Goal: Answer question/provide support: Share knowledge or assist other users

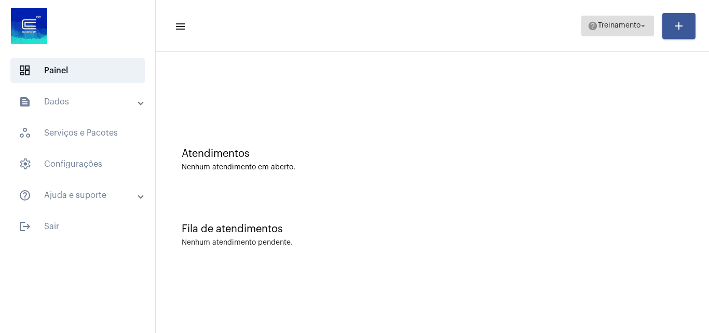
click at [619, 19] on span "help Treinamento arrow_drop_down" at bounding box center [618, 25] width 60 height 19
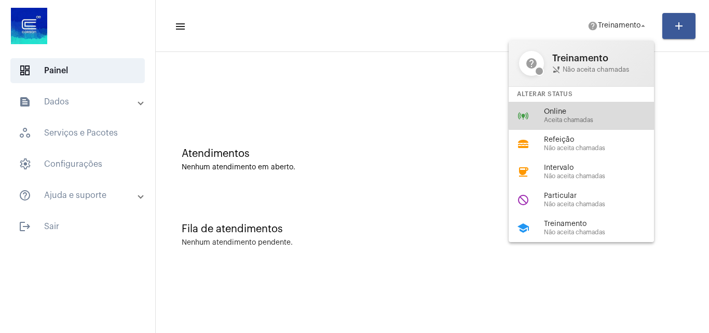
click at [600, 109] on span "Online" at bounding box center [603, 112] width 118 height 8
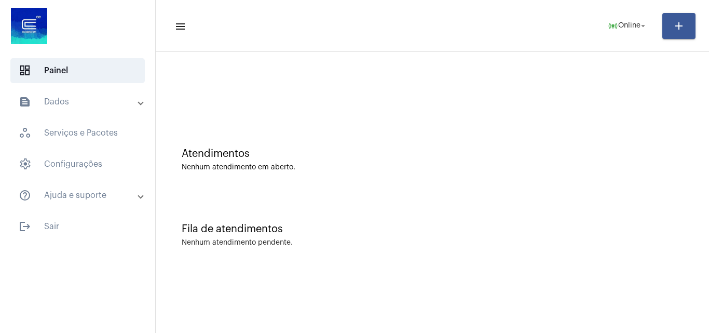
drag, startPoint x: 600, startPoint y: 109, endPoint x: 321, endPoint y: 98, distance: 279.1
click at [321, 98] on div at bounding box center [432, 87] width 543 height 60
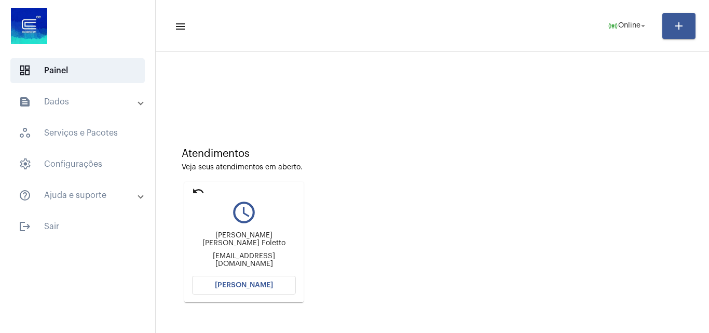
click at [578, 196] on div "Atendimentos Veja seus atendimentos em aberto. undo query_builder Emili Suéllen…" at bounding box center [432, 221] width 543 height 209
click at [244, 284] on span "[PERSON_NAME]" at bounding box center [244, 284] width 58 height 7
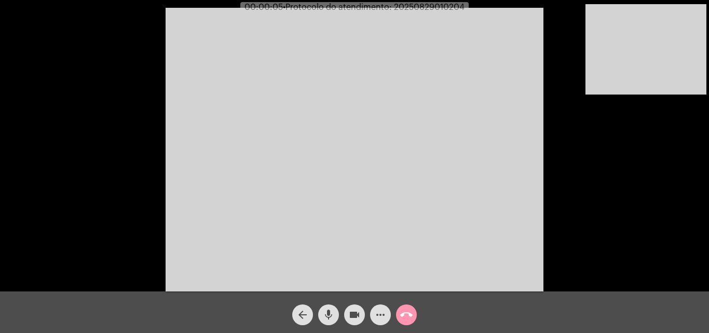
click at [604, 225] on div "Acessando Câmera e Microfone..." at bounding box center [354, 148] width 707 height 291
click at [332, 313] on mat-icon "mic" at bounding box center [329, 314] width 12 height 12
click at [329, 318] on mat-icon "mic_off" at bounding box center [329, 314] width 12 height 12
click at [333, 317] on mat-icon "mic" at bounding box center [329, 314] width 12 height 12
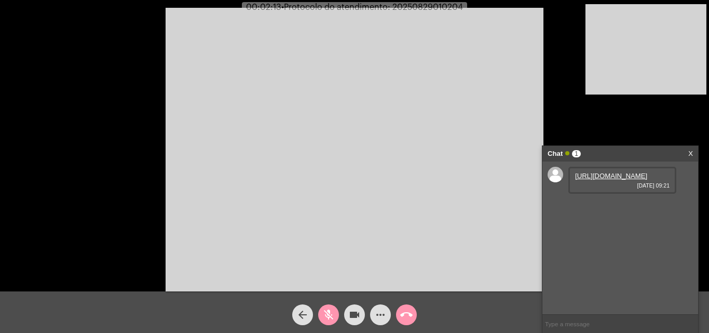
click at [625, 180] on link "https://neft-transfer-bucket.s3.amazonaws.com/temp-57496532-1820-eb2d-b113-b37a…" at bounding box center [611, 176] width 72 height 8
drag, startPoint x: 324, startPoint y: 308, endPoint x: 224, endPoint y: 165, distance: 175.3
click at [325, 308] on mat-icon "mic_off" at bounding box center [329, 314] width 12 height 12
click at [329, 316] on mat-icon "mic" at bounding box center [329, 314] width 12 height 12
click at [333, 314] on mat-icon "mic_off" at bounding box center [329, 314] width 12 height 12
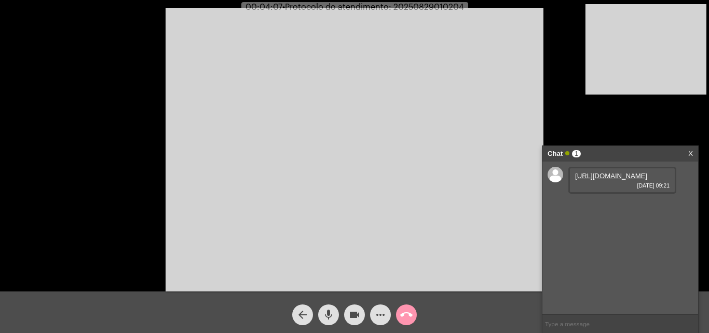
click at [329, 315] on mat-icon "mic" at bounding box center [329, 314] width 12 height 12
click at [352, 321] on span "videocam" at bounding box center [354, 314] width 12 height 21
click at [350, 307] on span "videocam_off" at bounding box center [354, 314] width 12 height 21
drag, startPoint x: 328, startPoint y: 314, endPoint x: 279, endPoint y: 237, distance: 90.6
click at [328, 314] on mat-icon "mic_off" at bounding box center [329, 314] width 12 height 12
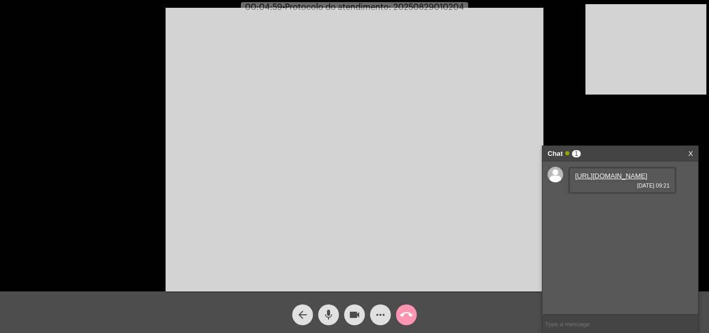
click at [446, 7] on span "• Protocolo do atendimento: 20250829010204" at bounding box center [374, 7] width 182 height 8
copy span "20250829010204"
click at [562, 317] on input "text" at bounding box center [621, 324] width 156 height 18
paste input "20250829010204"
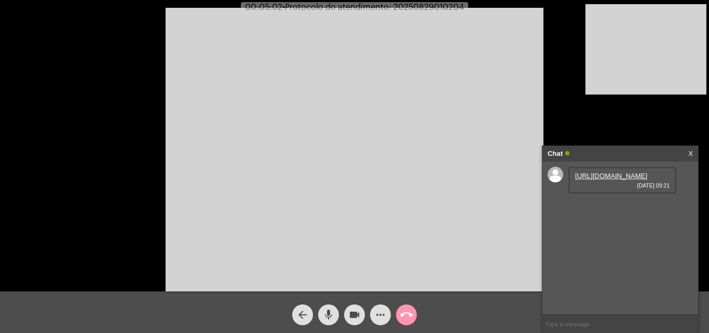
type input "20250829010204"
click at [404, 312] on mat-icon "call_end" at bounding box center [406, 314] width 12 height 12
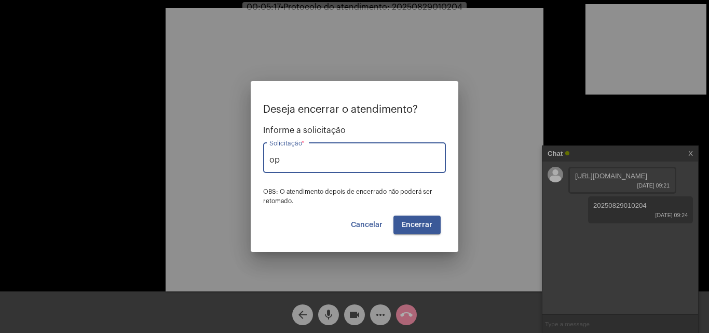
type input "o"
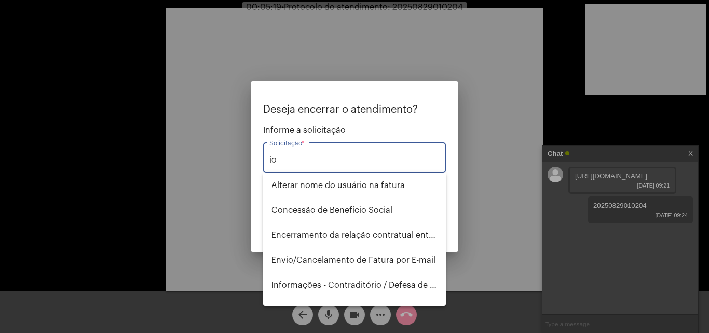
type input "i"
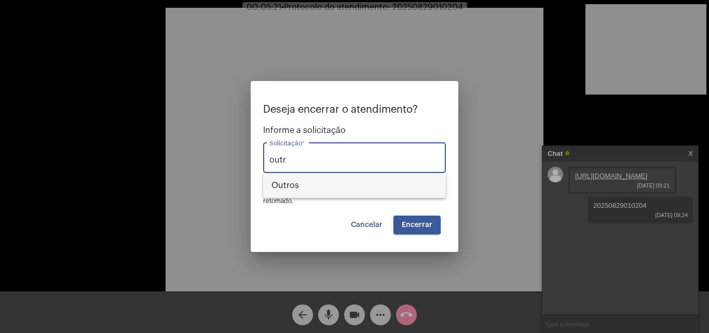
click at [353, 193] on span "Outros" at bounding box center [355, 185] width 166 height 25
type input "Outros"
click at [428, 227] on span "Encerrar" at bounding box center [417, 224] width 31 height 7
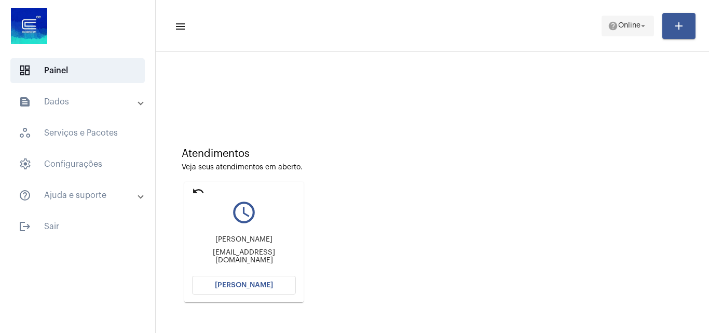
click at [618, 31] on span "help Online arrow_drop_down" at bounding box center [628, 25] width 40 height 19
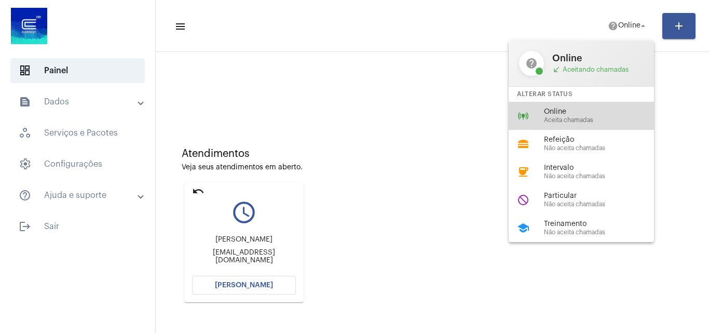
click at [589, 118] on span "Aceita chamadas" at bounding box center [603, 120] width 118 height 7
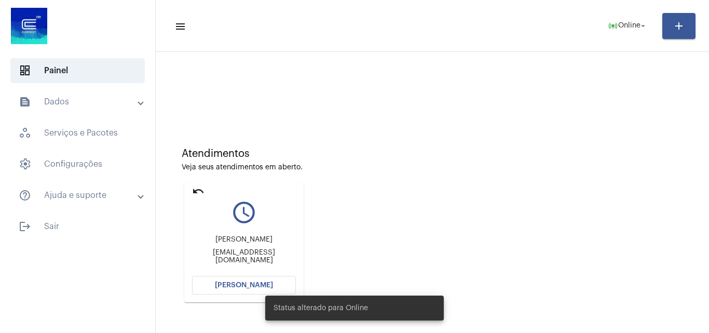
click at [435, 111] on div at bounding box center [432, 87] width 543 height 60
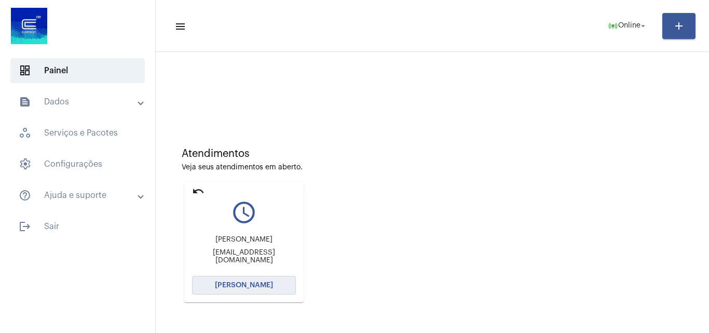
click at [284, 287] on button "[PERSON_NAME]" at bounding box center [244, 285] width 104 height 19
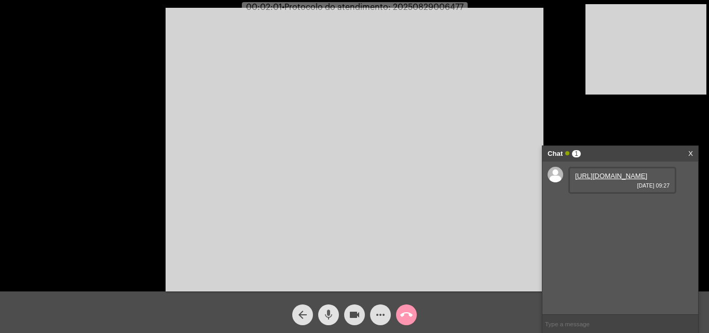
click at [337, 319] on button "mic" at bounding box center [328, 314] width 21 height 21
click at [331, 314] on mat-icon "mic_off" at bounding box center [329, 314] width 12 height 12
click at [333, 316] on mat-icon "mic" at bounding box center [329, 314] width 12 height 12
click at [350, 312] on mat-icon "videocam" at bounding box center [354, 314] width 12 height 12
click at [353, 313] on mat-icon "videocam_off" at bounding box center [354, 314] width 12 height 12
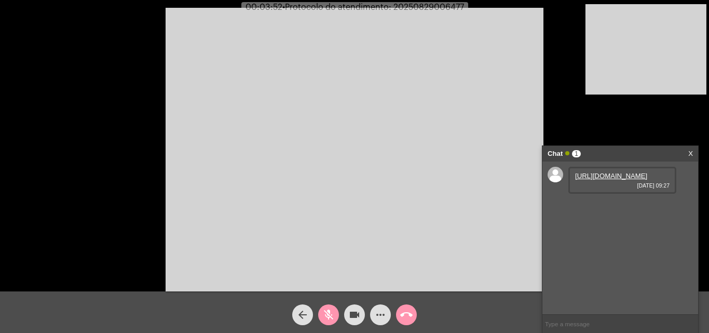
click at [321, 311] on button "mic_off" at bounding box center [328, 314] width 21 height 21
click at [586, 209] on link "https://neft-transfer-bucket.s3.amazonaws.com/temp-706ed31f-6730-54a8-1e45-badb…" at bounding box center [611, 206] width 72 height 8
click at [327, 311] on mat-icon "mic" at bounding box center [329, 314] width 12 height 12
click at [331, 314] on mat-icon "mic_off" at bounding box center [329, 314] width 12 height 12
click at [336, 313] on button "mic" at bounding box center [328, 314] width 21 height 21
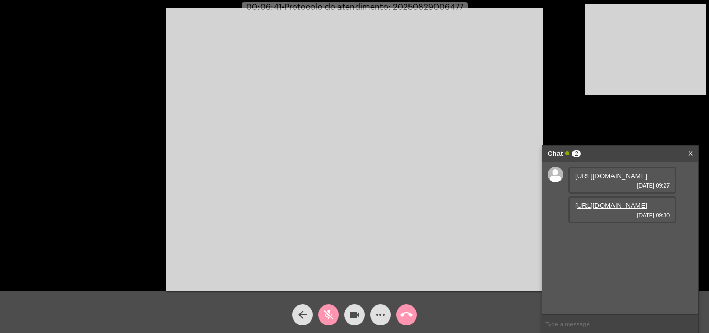
click at [332, 310] on mat-icon "mic_off" at bounding box center [329, 314] width 12 height 12
click at [332, 310] on mat-icon "mic" at bounding box center [329, 314] width 12 height 12
click at [324, 311] on mat-icon "mic_off" at bounding box center [329, 314] width 12 height 12
click at [328, 313] on mat-icon "mic" at bounding box center [329, 314] width 12 height 12
click at [354, 312] on mat-icon "videocam" at bounding box center [354, 314] width 12 height 12
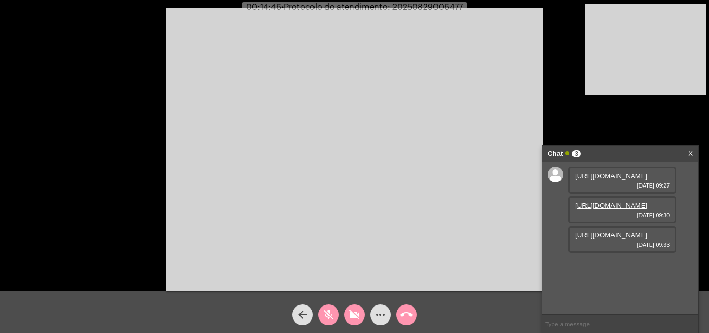
click at [354, 315] on mat-icon "videocam_off" at bounding box center [354, 314] width 12 height 12
click at [332, 315] on mat-icon "mic_off" at bounding box center [329, 314] width 12 height 12
click at [332, 314] on mat-icon "mic" at bounding box center [329, 314] width 12 height 12
click at [329, 316] on mat-icon "mic_off" at bounding box center [329, 314] width 12 height 12
click at [331, 315] on mat-icon "mic" at bounding box center [329, 314] width 12 height 12
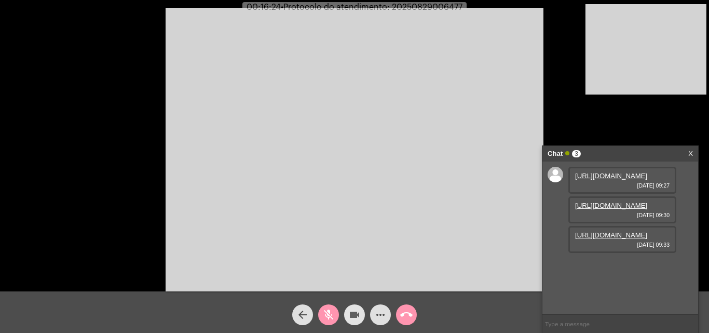
click at [354, 317] on mat-icon "videocam" at bounding box center [354, 314] width 12 height 12
click at [353, 314] on mat-icon "videocam_off" at bounding box center [354, 314] width 12 height 12
click at [329, 314] on mat-icon "mic_off" at bounding box center [329, 314] width 12 height 12
click at [330, 309] on mat-icon "mic" at bounding box center [329, 314] width 12 height 12
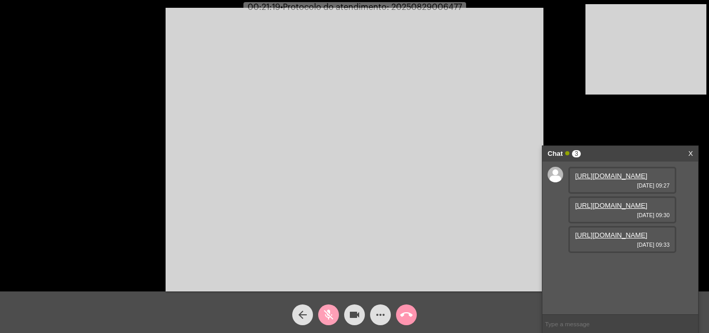
click at [330, 309] on mat-icon "mic_off" at bounding box center [329, 314] width 12 height 12
click at [586, 321] on input "text" at bounding box center [621, 324] width 156 height 18
type input "me ouv"
type input "ouve?"
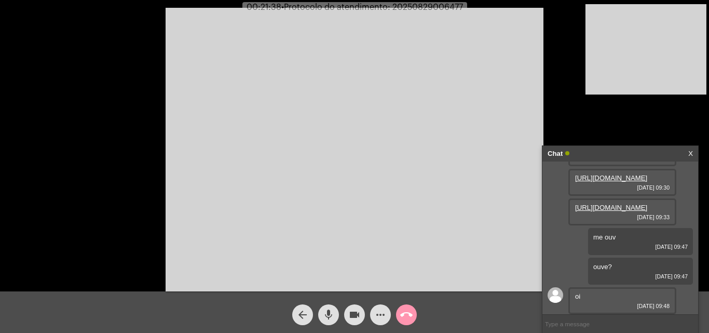
scroll to position [98, 0]
click at [607, 324] on input "text" at bounding box center [621, 324] width 156 height 18
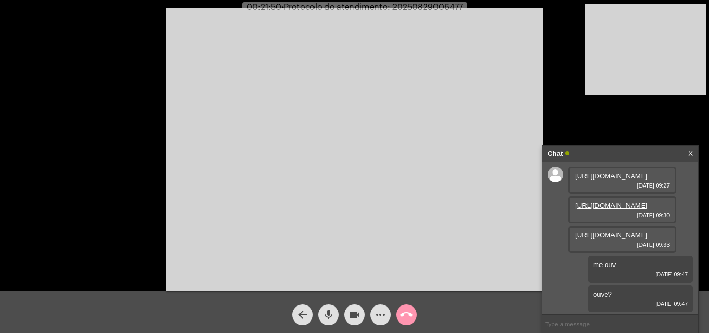
scroll to position [135, 0]
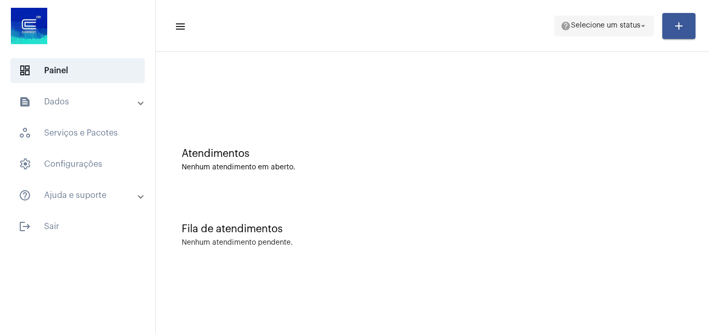
click at [627, 24] on span "Selecione um status" at bounding box center [606, 25] width 70 height 7
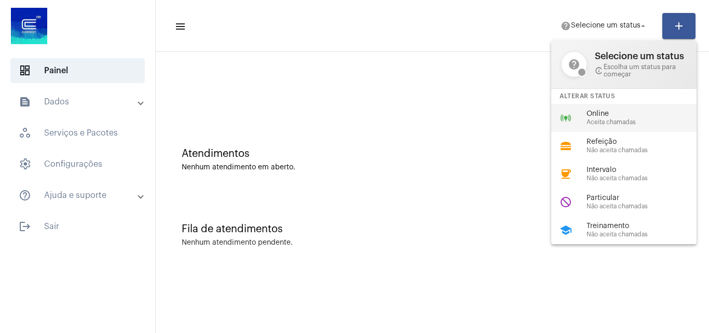
click at [621, 114] on span "Online" at bounding box center [646, 114] width 118 height 8
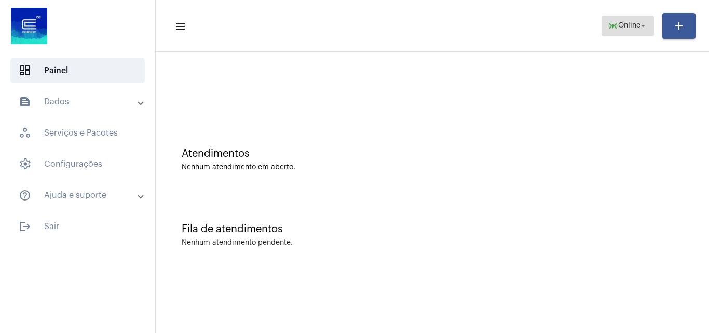
click at [637, 25] on span "Online" at bounding box center [630, 25] width 22 height 7
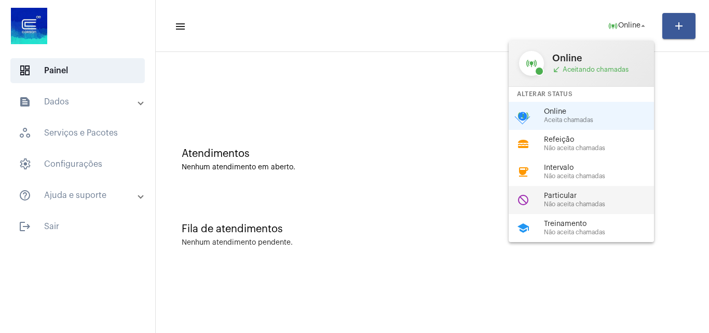
click at [575, 205] on span "Não aceita chamadas" at bounding box center [603, 204] width 118 height 7
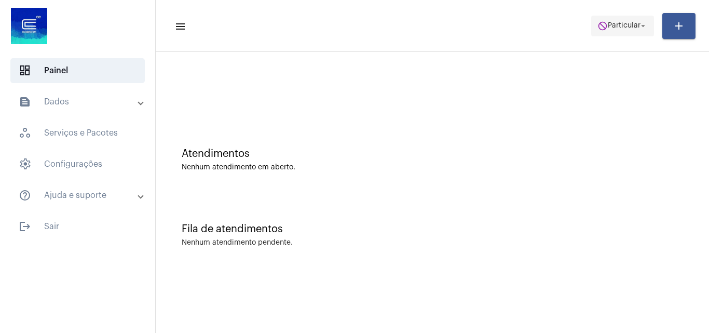
click at [628, 21] on span "do_not_disturb Particular arrow_drop_down" at bounding box center [623, 25] width 50 height 19
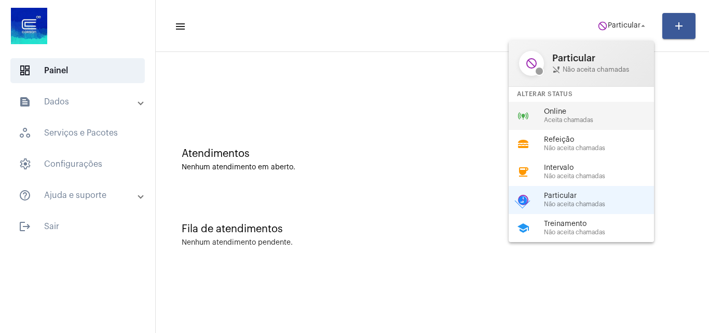
click at [599, 120] on span "Aceita chamadas" at bounding box center [603, 120] width 118 height 7
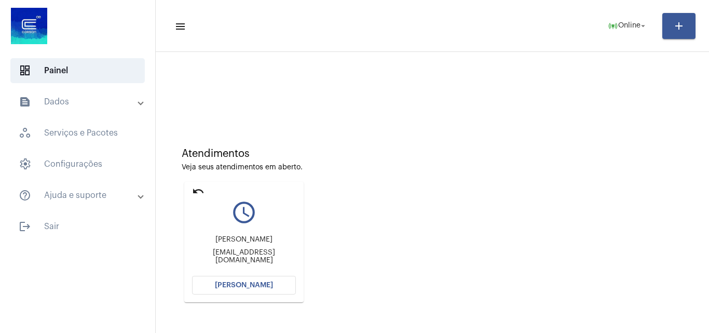
click at [250, 289] on button "[PERSON_NAME]" at bounding box center [244, 285] width 104 height 19
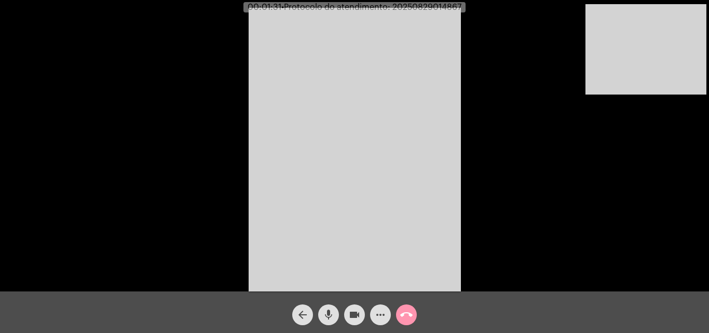
click at [327, 313] on mat-icon "mic" at bounding box center [329, 314] width 12 height 12
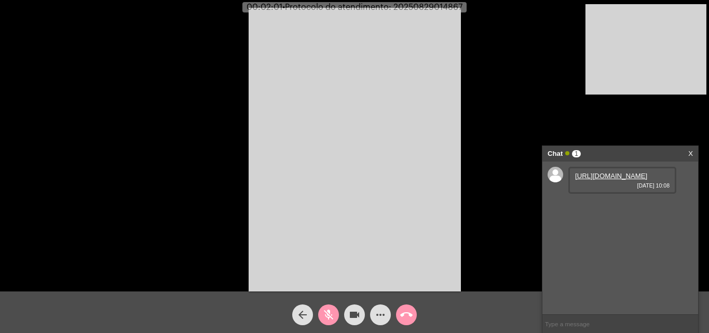
click at [617, 180] on link "[URL][DOMAIN_NAME]" at bounding box center [611, 176] width 72 height 8
click at [652, 79] on video at bounding box center [646, 49] width 121 height 90
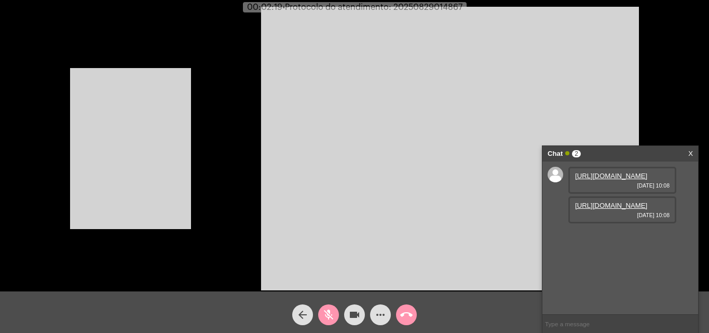
click at [606, 16] on video at bounding box center [450, 149] width 378 height 284
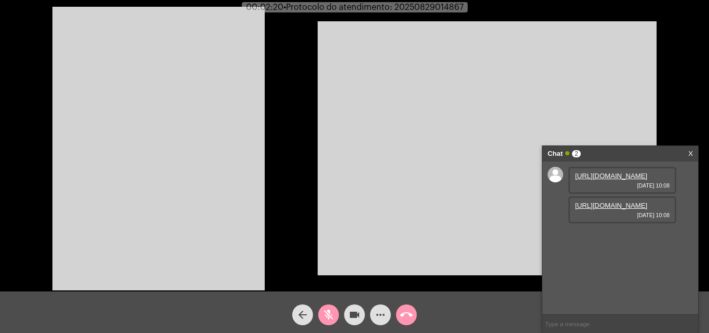
click at [334, 310] on mat-icon "mic_off" at bounding box center [329, 314] width 12 height 12
click at [586, 209] on link "[URL][DOMAIN_NAME]" at bounding box center [611, 206] width 72 height 8
click at [225, 184] on video at bounding box center [158, 149] width 212 height 284
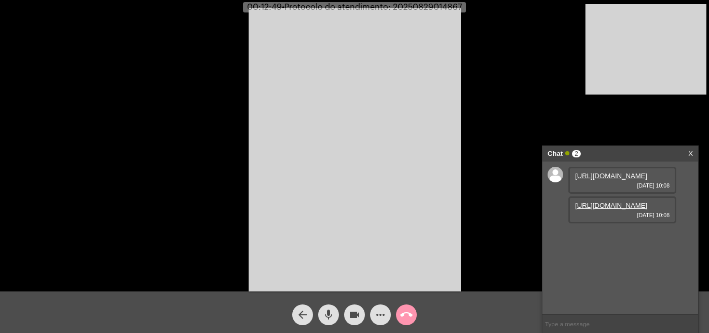
click at [332, 317] on mat-icon "mic" at bounding box center [329, 314] width 12 height 12
click at [330, 316] on mat-icon "mic_off" at bounding box center [329, 314] width 12 height 12
click at [323, 312] on mat-icon "mic" at bounding box center [329, 314] width 12 height 12
click at [326, 313] on mat-icon "mic_off" at bounding box center [329, 314] width 12 height 12
click at [326, 313] on mat-icon "mic" at bounding box center [329, 314] width 12 height 12
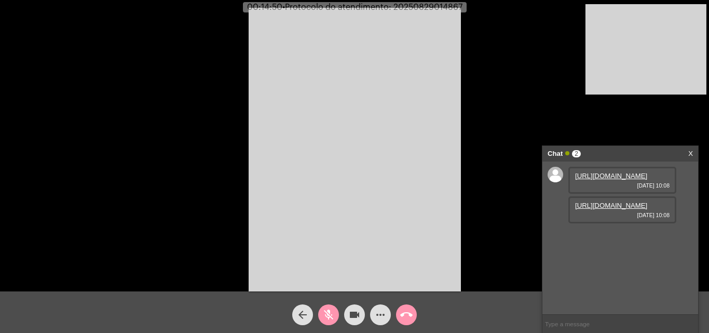
click at [330, 311] on mat-icon "mic_off" at bounding box center [329, 314] width 12 height 12
click at [330, 311] on mat-icon "mic" at bounding box center [329, 314] width 12 height 12
click at [353, 317] on mat-icon "videocam" at bounding box center [354, 314] width 12 height 12
click at [360, 308] on span "videocam_off" at bounding box center [354, 314] width 12 height 21
click at [330, 311] on mat-icon "mic_off" at bounding box center [329, 314] width 12 height 12
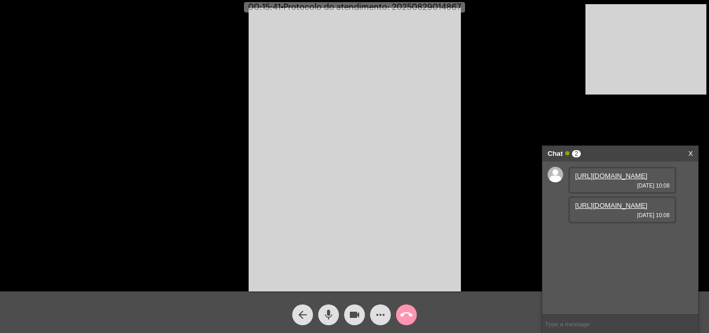
click at [567, 324] on input "text" at bounding box center [621, 324] width 156 height 18
click at [378, 313] on mat-icon "more_horiz" at bounding box center [380, 314] width 12 height 12
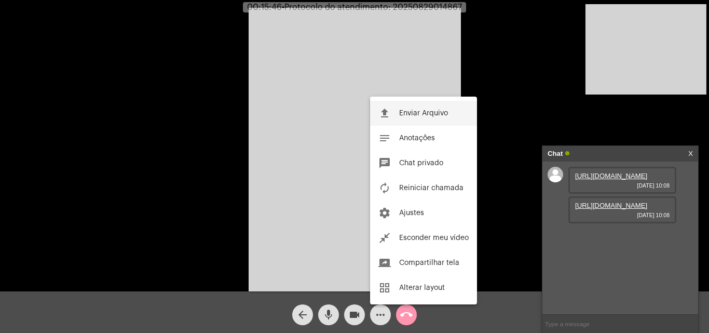
click at [404, 117] on button "file_upload Enviar Arquivo" at bounding box center [423, 113] width 107 height 25
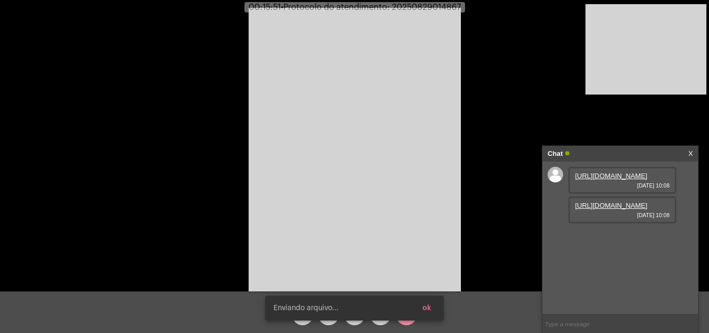
scroll to position [9, 0]
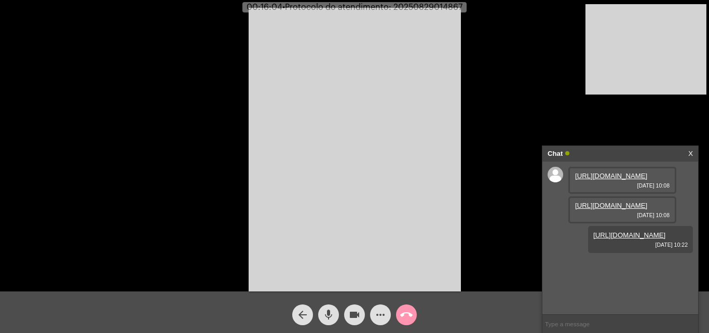
click at [425, 4] on span "• Protocolo do atendimento: 20250829014867" at bounding box center [373, 7] width 180 height 8
click at [424, 5] on span "• Protocolo do atendimento: 20250829014867" at bounding box center [373, 7] width 180 height 8
copy span "20250829014867"
click at [568, 319] on input "text" at bounding box center [621, 324] width 156 height 18
paste input "20250829014867"
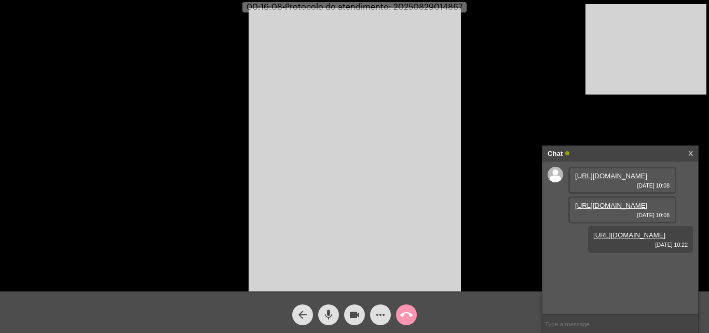
type input "20250829014867"
click at [410, 310] on mat-icon "call_end" at bounding box center [406, 314] width 12 height 12
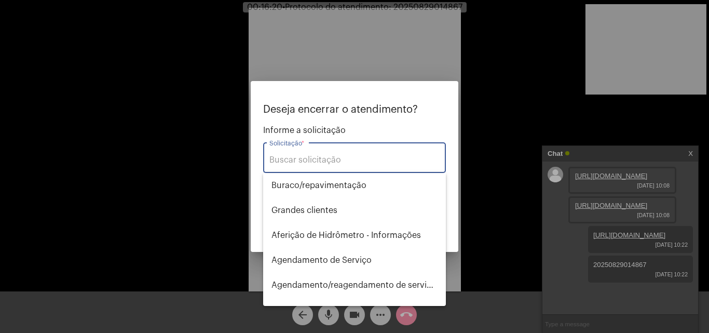
click at [342, 156] on input "Solicitação *" at bounding box center [355, 159] width 170 height 9
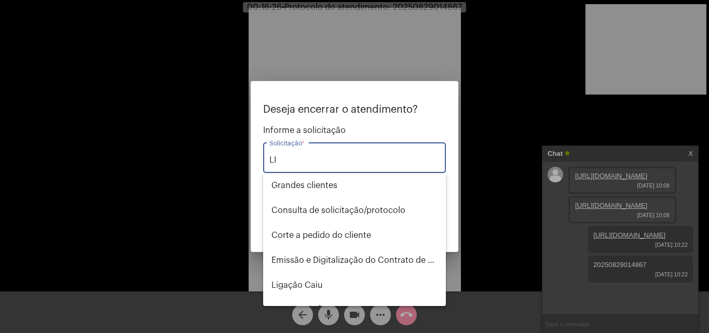
type input "L"
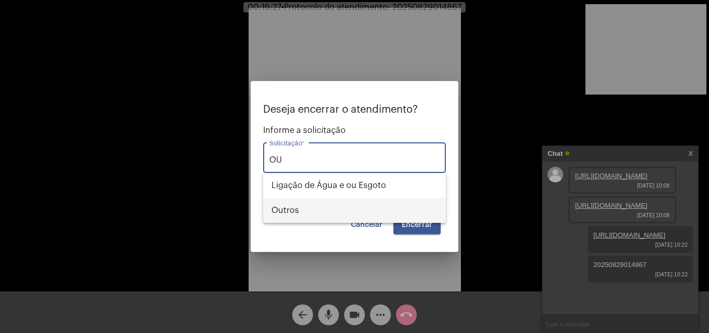
click at [327, 200] on span "Outros" at bounding box center [355, 210] width 166 height 25
type input "Outros"
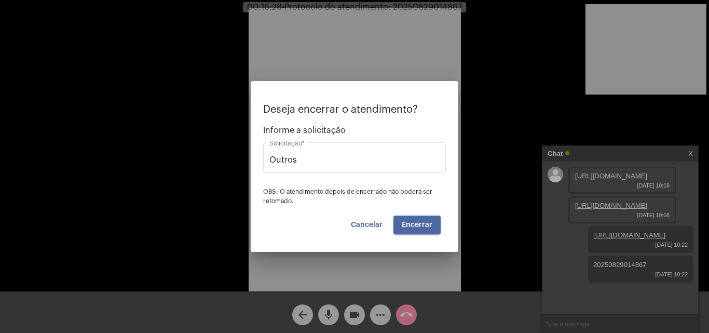
click at [407, 218] on button "Encerrar" at bounding box center [417, 225] width 47 height 19
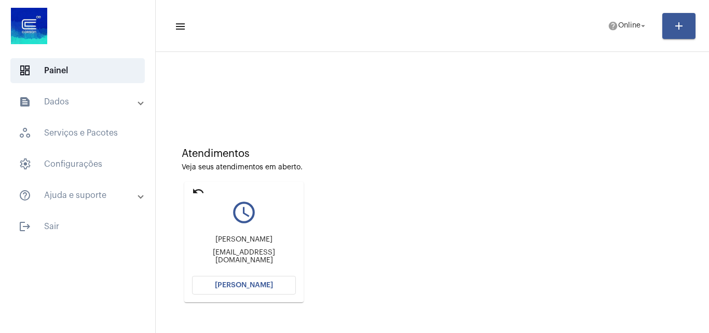
click at [197, 191] on mat-icon "undo" at bounding box center [198, 191] width 12 height 12
click at [258, 291] on button "[PERSON_NAME]" at bounding box center [244, 285] width 104 height 19
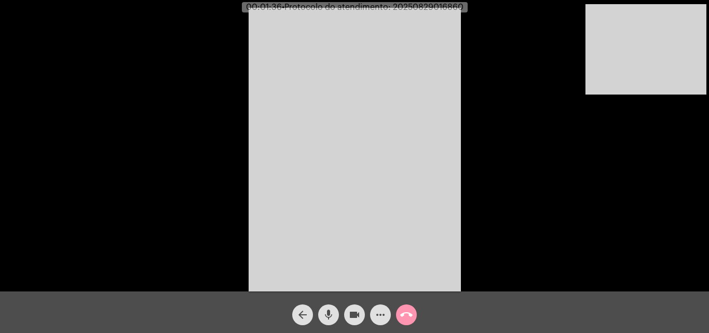
click at [329, 313] on mat-icon "mic" at bounding box center [329, 314] width 12 height 12
click at [353, 318] on mat-icon "videocam" at bounding box center [354, 314] width 12 height 12
click at [352, 312] on mat-icon "videocam_off" at bounding box center [354, 314] width 12 height 12
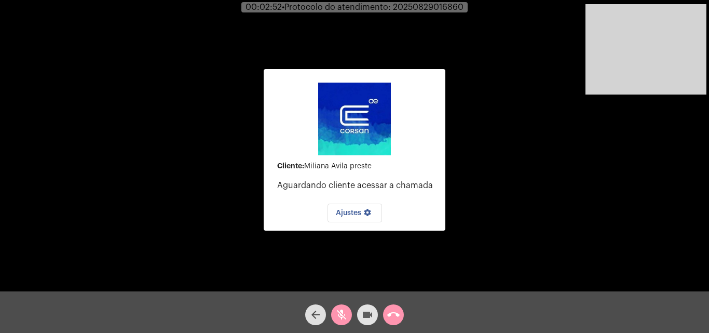
click at [364, 313] on mat-icon "videocam" at bounding box center [367, 314] width 12 height 12
drag, startPoint x: 348, startPoint y: 315, endPoint x: 364, endPoint y: 313, distance: 15.3
click at [350, 316] on button "mic_off" at bounding box center [341, 314] width 21 height 21
click at [364, 313] on mat-icon "videocam_off" at bounding box center [367, 314] width 12 height 12
click at [395, 316] on mat-icon "call_end" at bounding box center [393, 314] width 12 height 12
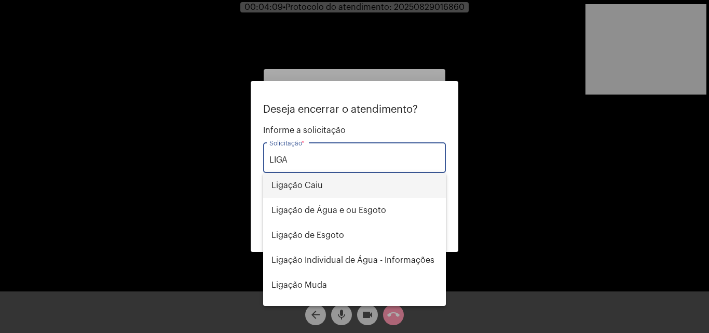
click at [324, 185] on span "Ligação Caiu" at bounding box center [355, 185] width 166 height 25
type input "Ligação Caiu"
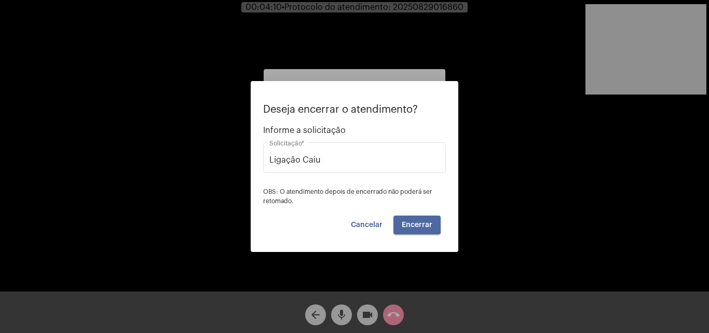
click at [407, 222] on span "Encerrar" at bounding box center [417, 224] width 31 height 7
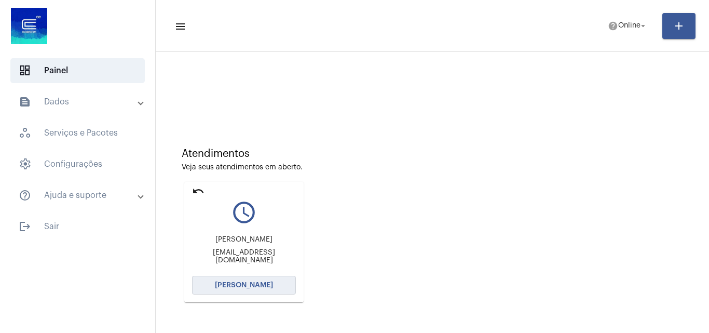
click at [268, 280] on button "[PERSON_NAME]" at bounding box center [244, 285] width 104 height 19
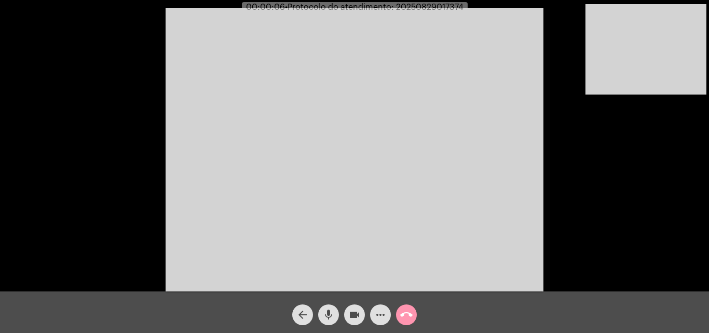
click at [328, 320] on mat-icon "mic" at bounding box center [329, 314] width 12 height 12
click at [359, 137] on video at bounding box center [355, 150] width 378 height 284
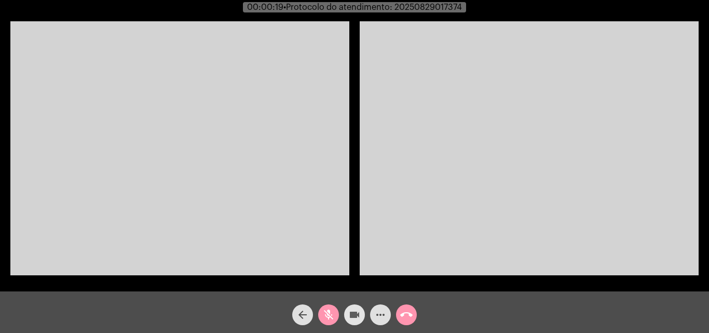
click at [351, 312] on mat-icon "videocam" at bounding box center [354, 314] width 12 height 12
click at [354, 319] on mat-icon "videocam_off" at bounding box center [354, 314] width 12 height 12
click at [328, 312] on mat-icon "mic_off" at bounding box center [329, 314] width 12 height 12
click at [328, 312] on mat-icon "mic" at bounding box center [329, 314] width 12 height 12
click at [328, 312] on mat-icon "mic_off" at bounding box center [329, 314] width 12 height 12
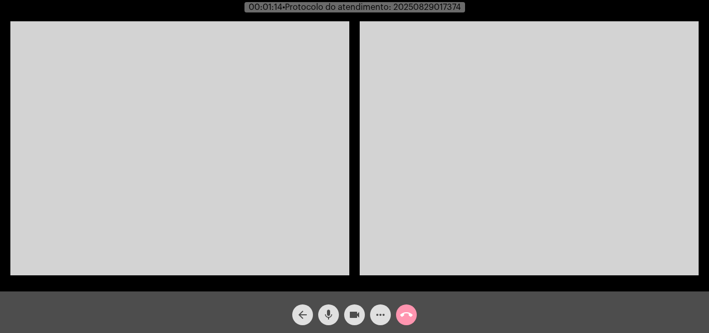
click at [183, 143] on video at bounding box center [179, 148] width 339 height 254
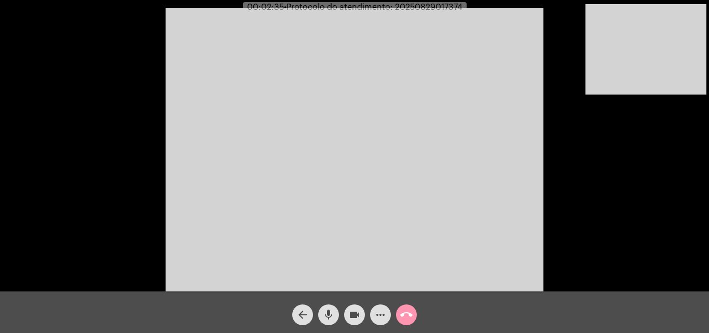
click at [318, 64] on video at bounding box center [355, 150] width 378 height 284
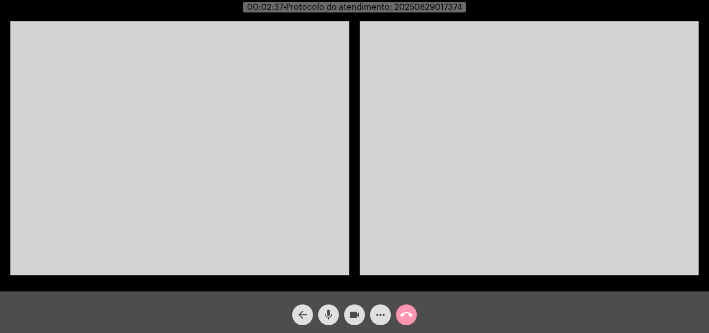
click at [228, 193] on video at bounding box center [179, 148] width 339 height 254
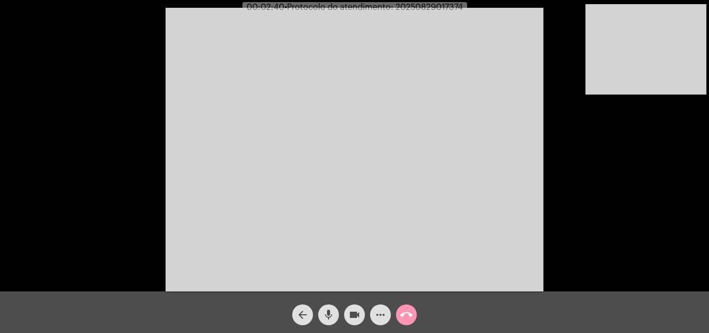
click at [327, 320] on mat-icon "mic" at bounding box center [329, 314] width 12 height 12
click at [351, 319] on mat-icon "videocam" at bounding box center [354, 314] width 12 height 12
click at [355, 310] on mat-icon "videocam_off" at bounding box center [354, 314] width 12 height 12
click at [328, 313] on mat-icon "mic_off" at bounding box center [329, 314] width 12 height 12
click at [423, 5] on span "• Protocolo do atendimento: 20250829017374" at bounding box center [373, 7] width 179 height 8
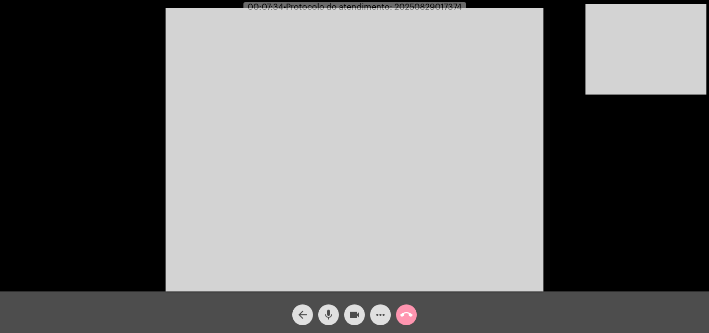
click at [423, 5] on span "• Protocolo do atendimento: 20250829017374" at bounding box center [373, 7] width 179 height 8
copy span "20250829017374"
click at [400, 315] on button "call_end" at bounding box center [406, 314] width 21 height 21
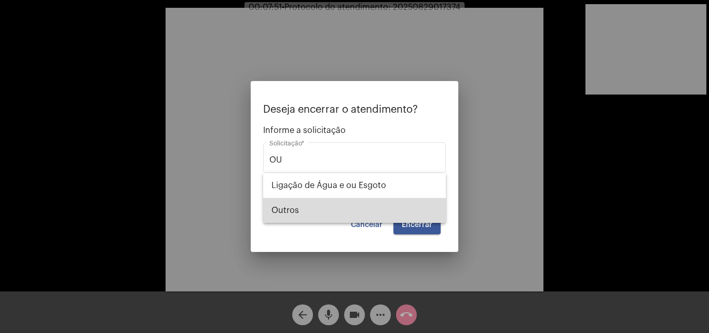
click at [343, 209] on span "Outros" at bounding box center [355, 210] width 166 height 25
type input "Outros"
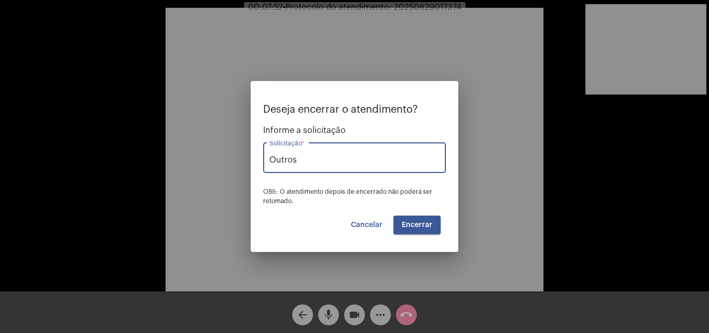
click at [428, 232] on button "Encerrar" at bounding box center [417, 225] width 47 height 19
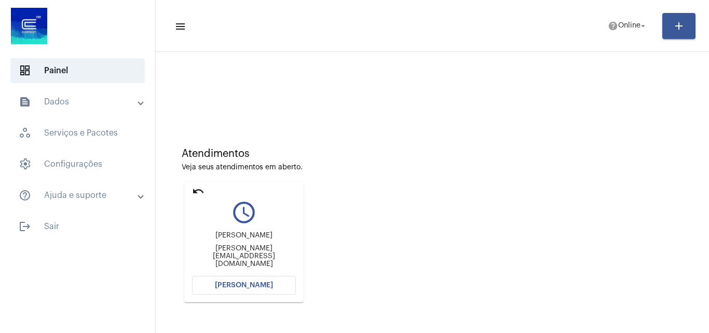
click at [256, 285] on span "[PERSON_NAME]" at bounding box center [244, 284] width 58 height 7
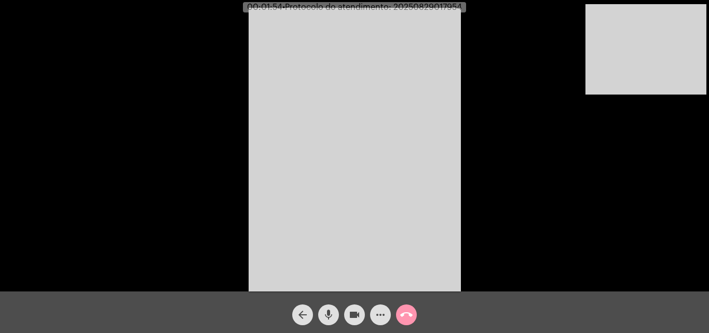
click at [512, 239] on div "Acessando Câmera e Microfone..." at bounding box center [354, 148] width 707 height 291
click at [324, 312] on mat-icon "mic" at bounding box center [329, 314] width 12 height 12
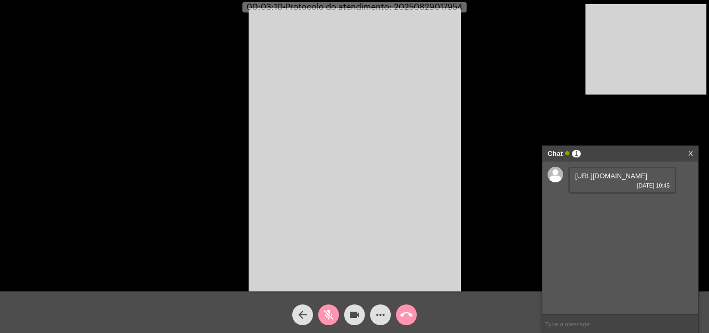
click at [603, 180] on link "[URL][DOMAIN_NAME]" at bounding box center [611, 176] width 72 height 8
click at [596, 180] on link "[URL][DOMAIN_NAME]" at bounding box center [611, 176] width 72 height 8
drag, startPoint x: 335, startPoint y: 314, endPoint x: 402, endPoint y: 291, distance: 71.0
click at [338, 314] on button "mic_off" at bounding box center [328, 314] width 21 height 21
click at [613, 209] on link "[URL][DOMAIN_NAME]" at bounding box center [611, 206] width 72 height 8
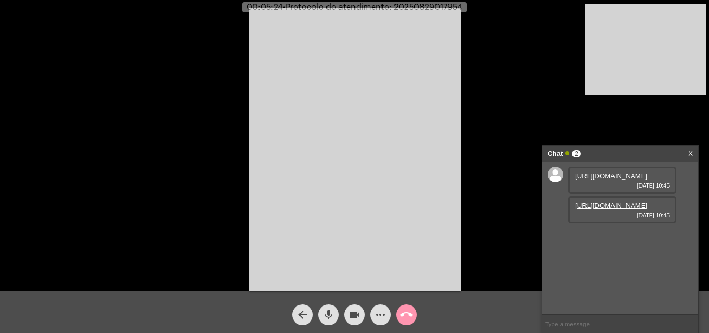
click at [326, 310] on mat-icon "mic" at bounding box center [329, 314] width 12 height 12
click at [327, 311] on mat-icon "mic_off" at bounding box center [329, 314] width 12 height 12
click at [331, 306] on span "mic" at bounding box center [329, 314] width 12 height 21
click at [358, 313] on mat-icon "videocam" at bounding box center [354, 314] width 12 height 12
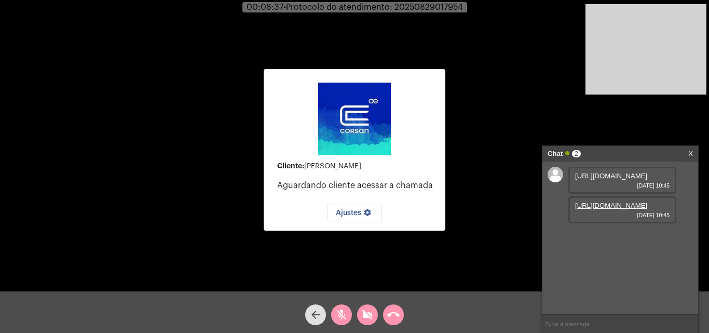
click at [370, 317] on mat-icon "videocam_off" at bounding box center [367, 314] width 12 height 12
click at [344, 315] on mat-icon "mic_off" at bounding box center [341, 314] width 12 height 12
click at [396, 316] on mat-icon "call_end" at bounding box center [393, 314] width 12 height 12
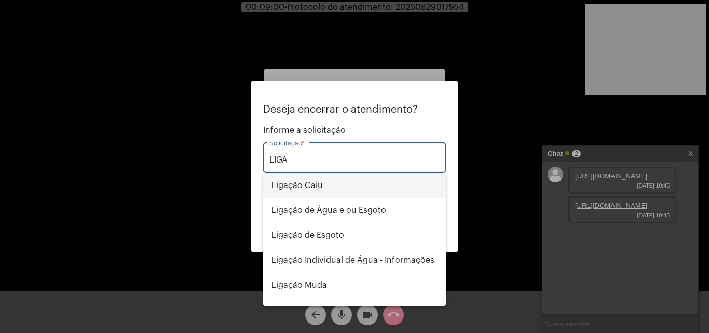
click at [313, 185] on span "Ligação Caiu" at bounding box center [355, 185] width 166 height 25
type input "Ligação Caiu"
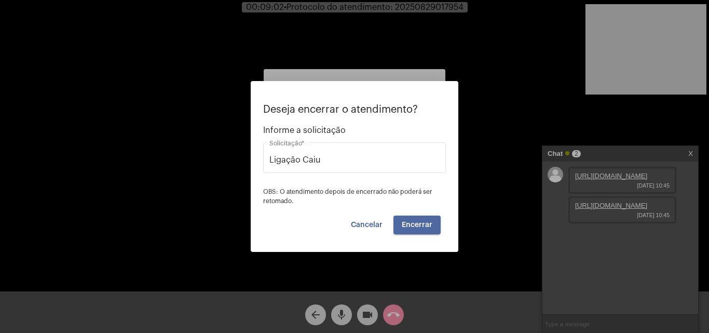
click at [427, 227] on span "Encerrar" at bounding box center [417, 224] width 31 height 7
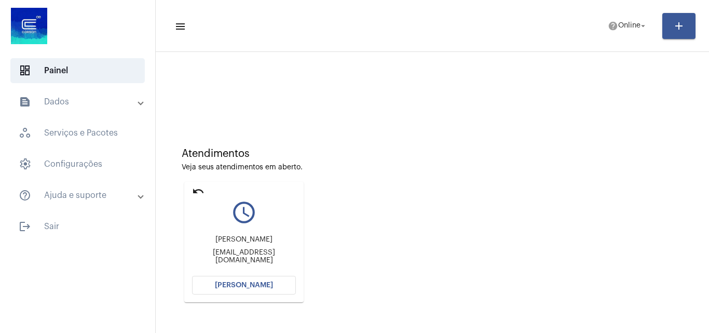
click at [248, 282] on span "[PERSON_NAME]" at bounding box center [244, 284] width 58 height 7
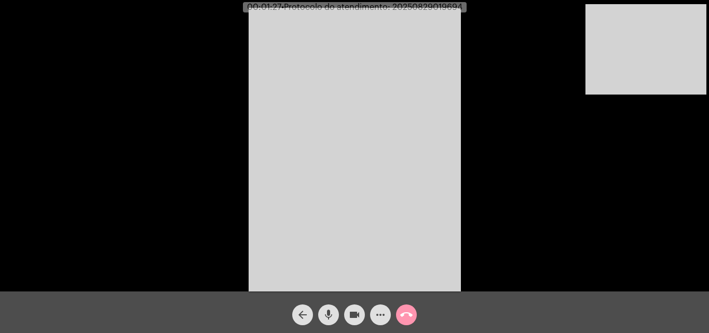
click at [652, 77] on video at bounding box center [646, 49] width 121 height 90
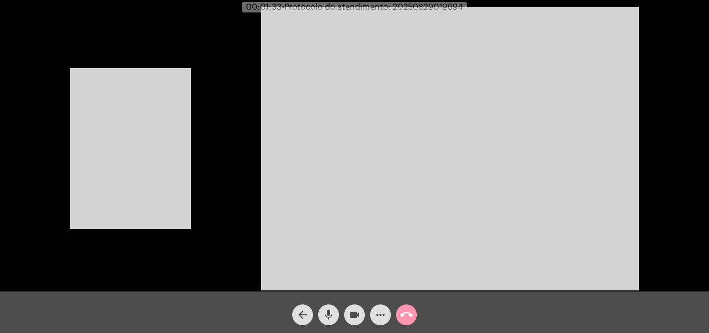
click at [326, 313] on mat-icon "mic" at bounding box center [329, 314] width 12 height 12
click at [173, 110] on video at bounding box center [130, 148] width 121 height 161
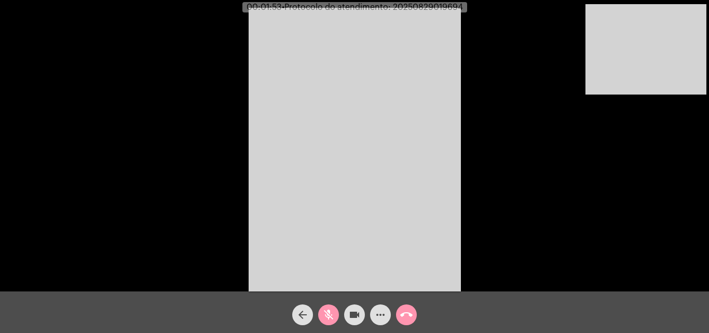
click at [361, 313] on button "videocam" at bounding box center [354, 314] width 21 height 21
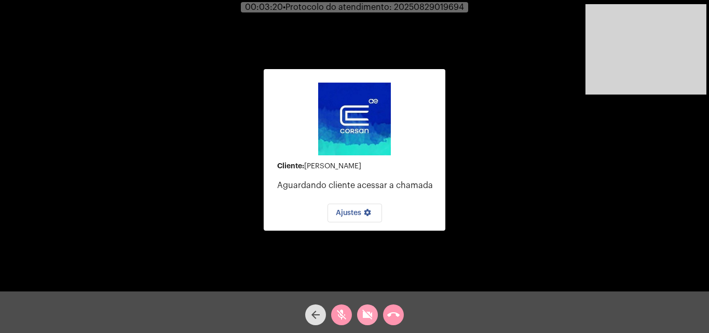
click at [369, 315] on mat-icon "videocam_off" at bounding box center [367, 314] width 12 height 12
click at [343, 318] on mat-icon "mic_off" at bounding box center [341, 314] width 12 height 12
click at [396, 315] on mat-icon "call_end" at bounding box center [393, 314] width 12 height 12
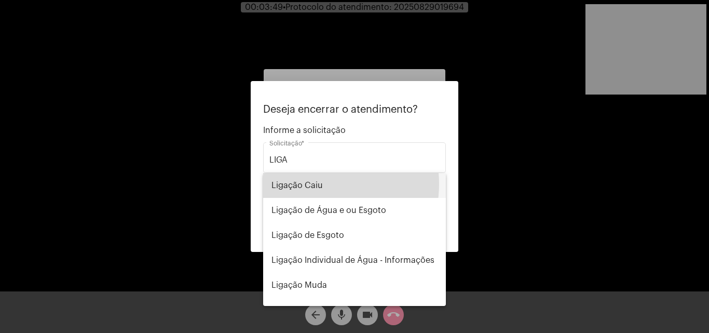
click at [321, 184] on span "Ligação Caiu" at bounding box center [355, 185] width 166 height 25
type input "Ligação Caiu"
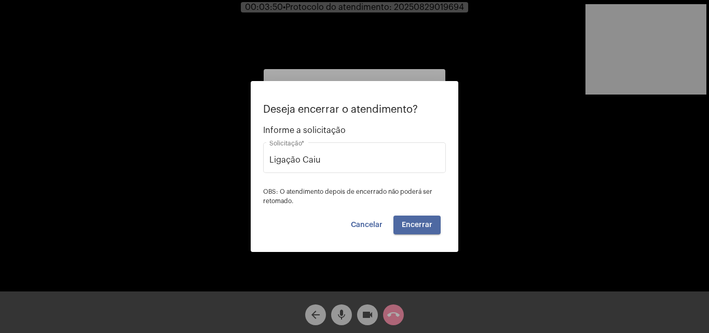
click at [432, 233] on button "Encerrar" at bounding box center [417, 225] width 47 height 19
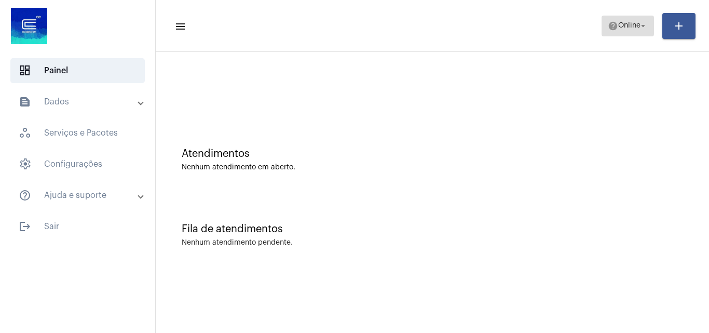
click at [619, 22] on span "Online" at bounding box center [630, 25] width 22 height 7
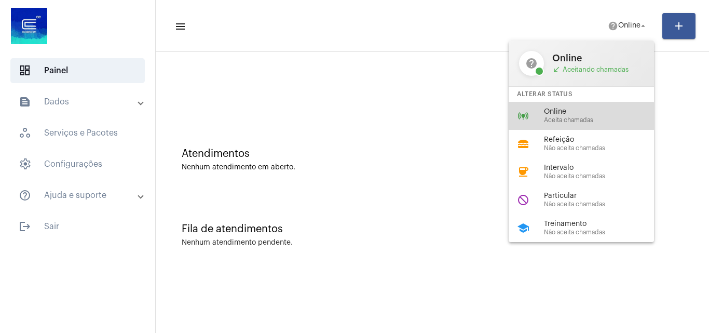
click at [580, 118] on span "Aceita chamadas" at bounding box center [603, 120] width 118 height 7
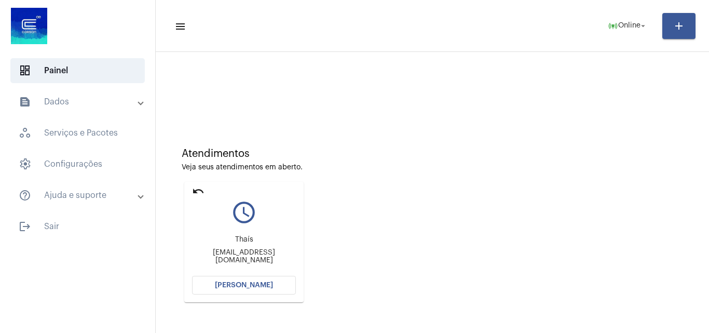
click at [231, 283] on span "[PERSON_NAME]" at bounding box center [244, 284] width 58 height 7
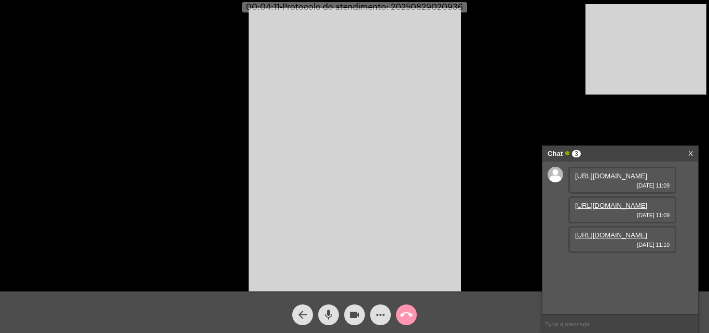
click at [603, 180] on link "[URL][DOMAIN_NAME]" at bounding box center [611, 176] width 72 height 8
click at [622, 209] on link "[URL][DOMAIN_NAME]" at bounding box center [611, 206] width 72 height 8
click at [625, 239] on link "[URL][DOMAIN_NAME]" at bounding box center [611, 235] width 72 height 8
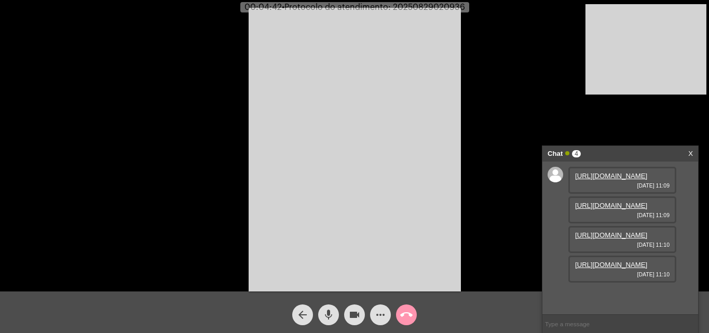
click at [622, 269] on link "[URL][DOMAIN_NAME]" at bounding box center [611, 265] width 72 height 8
click at [334, 316] on mat-icon "mic" at bounding box center [329, 314] width 12 height 12
click at [332, 315] on mat-icon "mic_off" at bounding box center [329, 314] width 12 height 12
click at [328, 320] on mat-icon "mic" at bounding box center [329, 314] width 12 height 12
click at [354, 313] on mat-icon "videocam" at bounding box center [354, 314] width 12 height 12
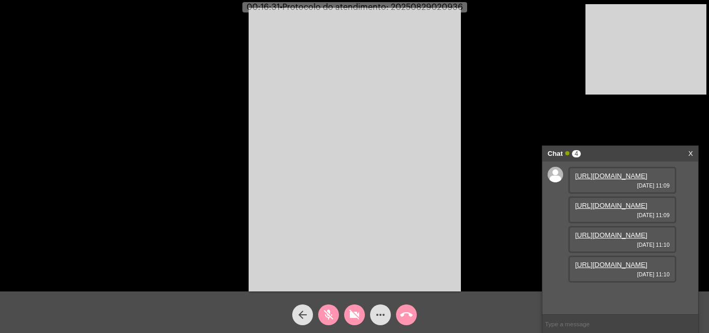
click at [355, 312] on mat-icon "videocam_off" at bounding box center [354, 314] width 12 height 12
click at [336, 315] on button "mic_off" at bounding box center [328, 314] width 21 height 21
click at [438, 6] on span "• Protocolo do atendimento: 20250829020936" at bounding box center [370, 7] width 183 height 8
click at [438, 5] on span "• Protocolo do atendimento: 20250829020936" at bounding box center [371, 7] width 183 height 8
copy span "20250829020936"
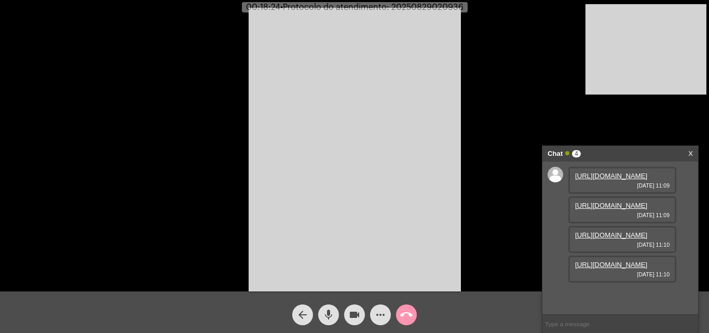
click at [597, 320] on input "text" at bounding box center [621, 324] width 156 height 18
paste input "20250829020936"
type input "20250829020936"
click at [400, 313] on mat-icon "call_end" at bounding box center [406, 314] width 12 height 12
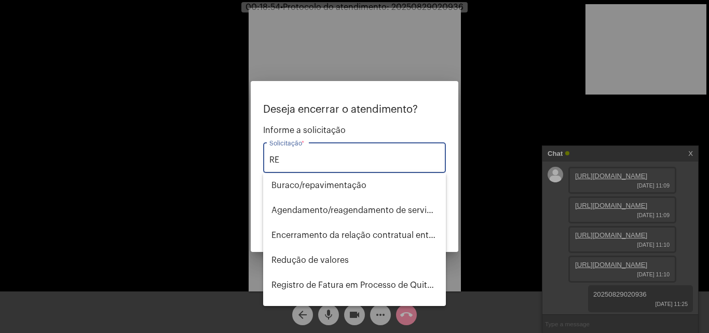
type input "R"
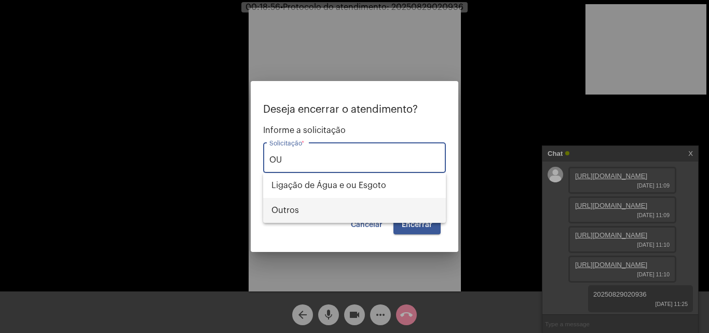
click at [305, 213] on span "Outros" at bounding box center [355, 210] width 166 height 25
type input "Outros"
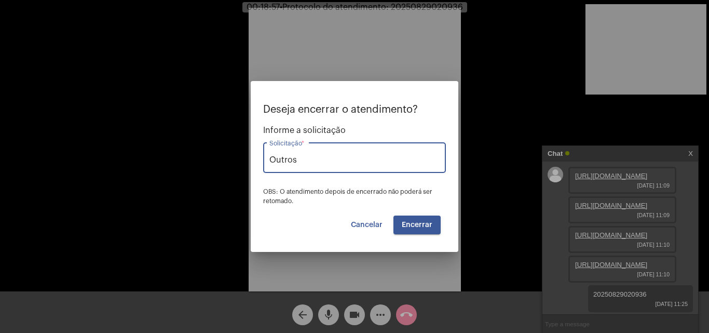
click at [414, 228] on span "Encerrar" at bounding box center [417, 224] width 31 height 7
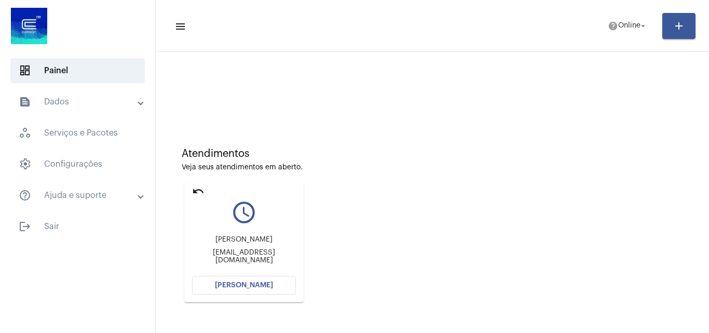
click at [200, 191] on mat-icon "undo" at bounding box center [198, 191] width 12 height 12
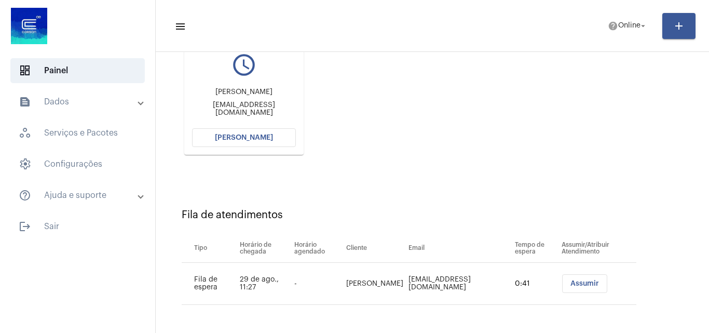
scroll to position [44, 0]
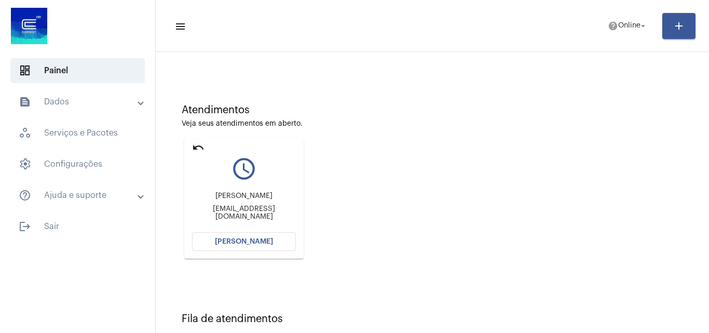
click at [196, 143] on mat-icon "undo" at bounding box center [198, 147] width 12 height 12
click at [195, 146] on mat-icon "undo" at bounding box center [198, 147] width 12 height 12
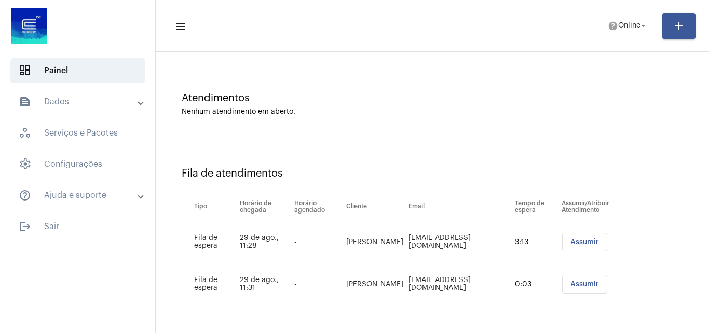
scroll to position [56, 0]
click at [575, 287] on button "Assumir" at bounding box center [584, 283] width 45 height 19
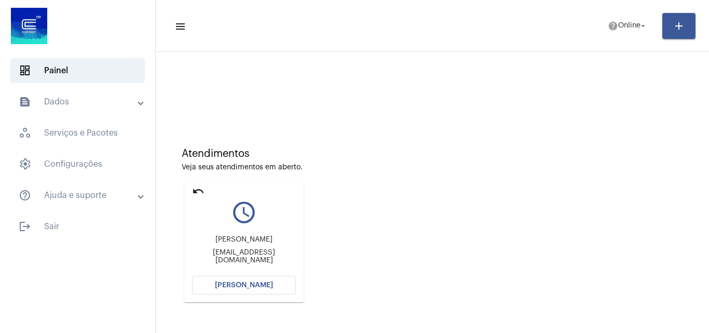
click at [251, 284] on span "[PERSON_NAME]" at bounding box center [244, 284] width 58 height 7
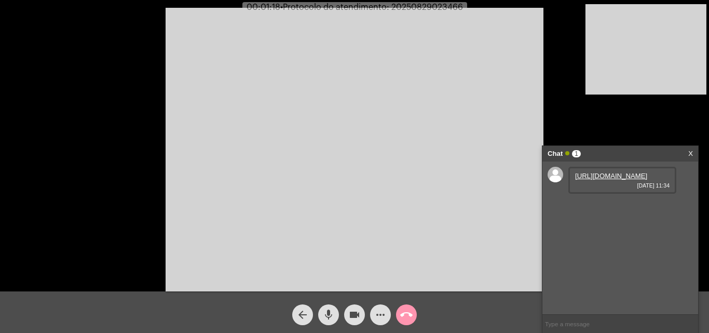
click at [615, 180] on link "[URL][DOMAIN_NAME]" at bounding box center [611, 176] width 72 height 8
click at [431, 5] on span "• Protocolo do atendimento: 20250829023466" at bounding box center [372, 7] width 183 height 8
copy span "20250829023466"
click at [570, 324] on input "text" at bounding box center [621, 324] width 156 height 18
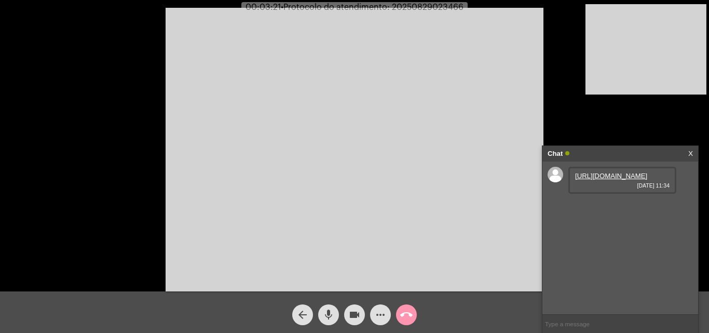
paste input "20250829023466"
type input "20250829023466"
click at [401, 315] on mat-icon "call_end" at bounding box center [406, 314] width 12 height 12
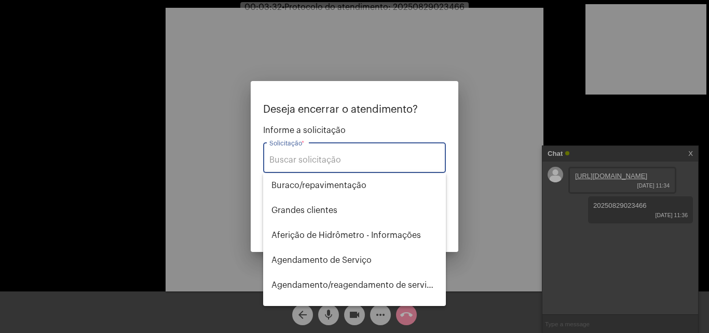
drag, startPoint x: 353, startPoint y: 163, endPoint x: 354, endPoint y: 156, distance: 6.8
click at [353, 162] on input "Solicitação *" at bounding box center [355, 159] width 170 height 9
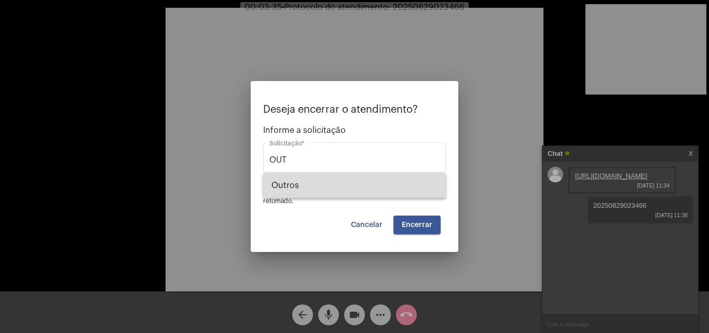
click at [361, 183] on span "Outros" at bounding box center [355, 185] width 166 height 25
type input "Outros"
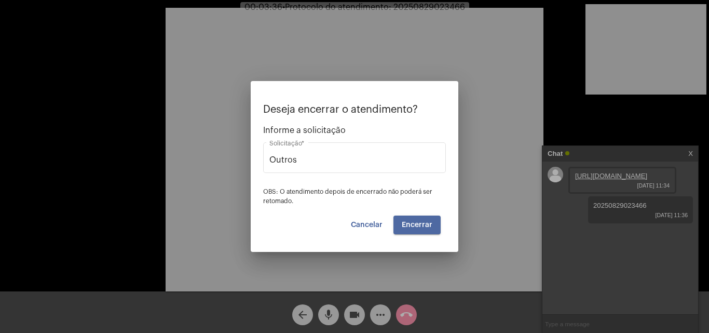
click at [424, 224] on span "Encerrar" at bounding box center [417, 224] width 31 height 7
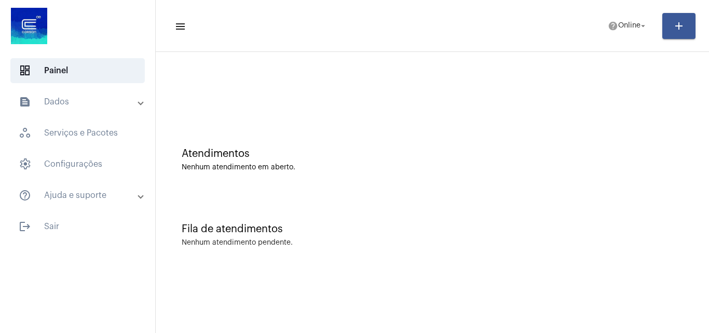
click at [197, 190] on div "Atendimentos Nenhum atendimento em aberto." at bounding box center [432, 154] width 543 height 75
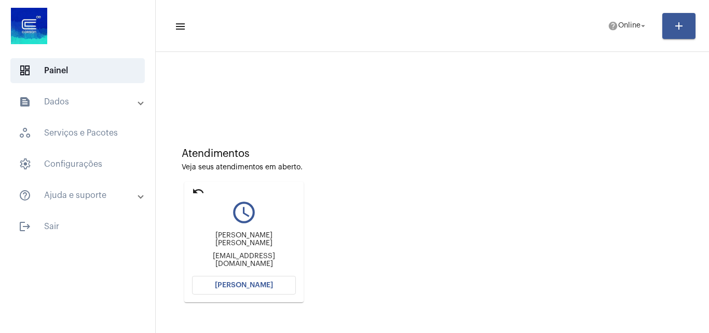
click at [203, 188] on mat-icon "undo" at bounding box center [198, 191] width 12 height 12
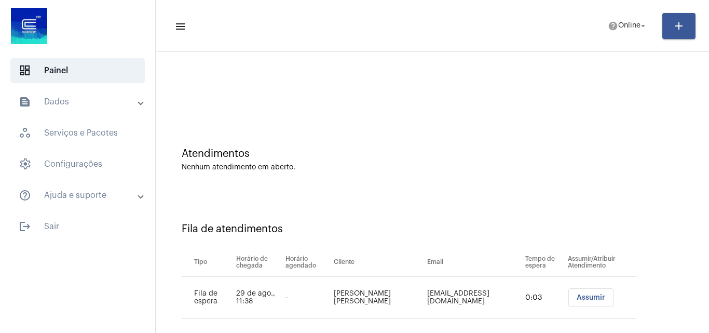
scroll to position [14, 0]
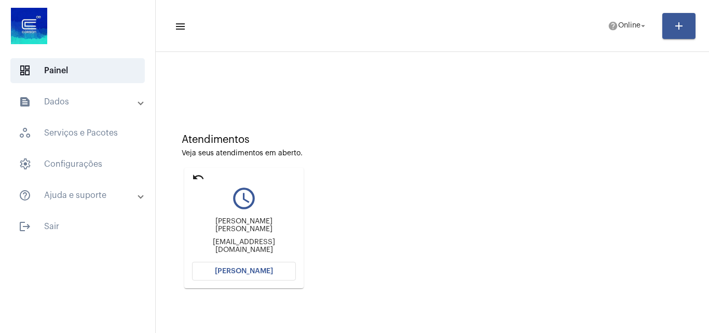
click at [197, 178] on mat-icon "undo" at bounding box center [198, 177] width 12 height 12
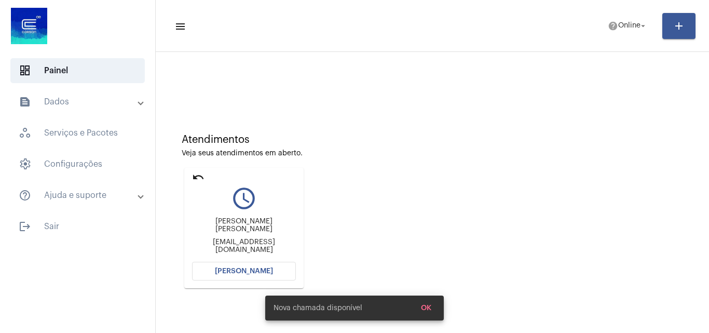
scroll to position [0, 0]
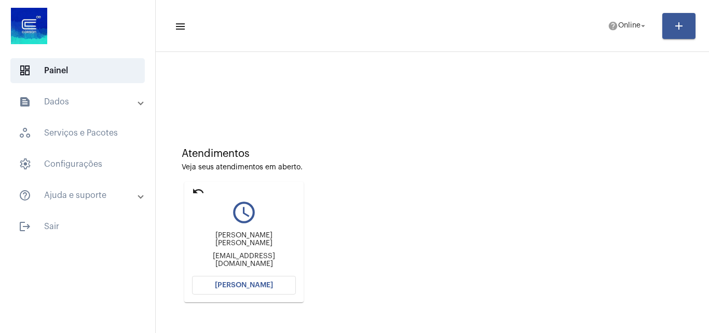
click at [199, 192] on mat-icon "undo" at bounding box center [198, 191] width 12 height 12
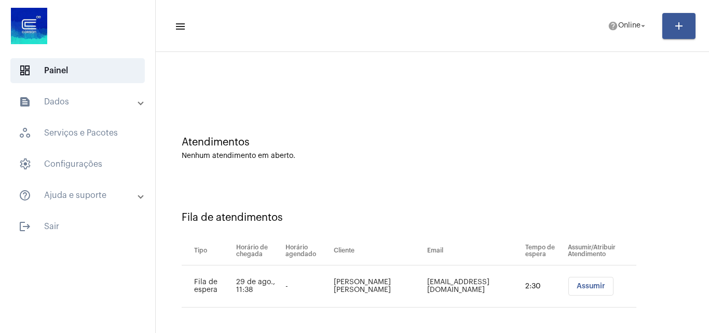
scroll to position [14, 0]
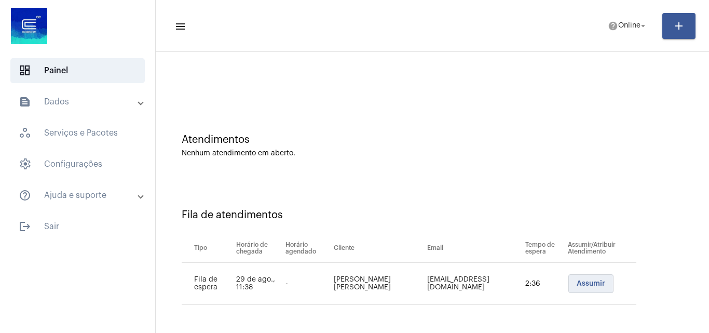
click at [577, 284] on span "Assumir" at bounding box center [591, 283] width 29 height 7
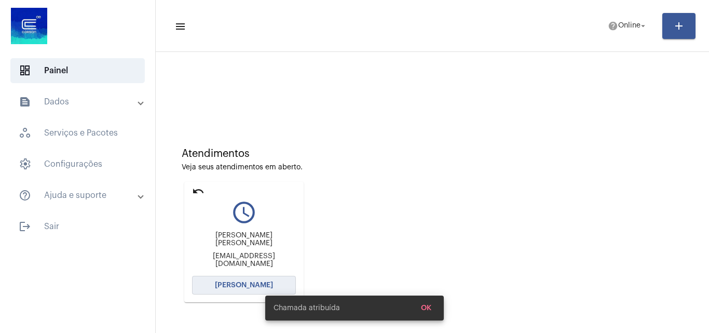
click at [265, 280] on button "[PERSON_NAME]" at bounding box center [244, 285] width 104 height 19
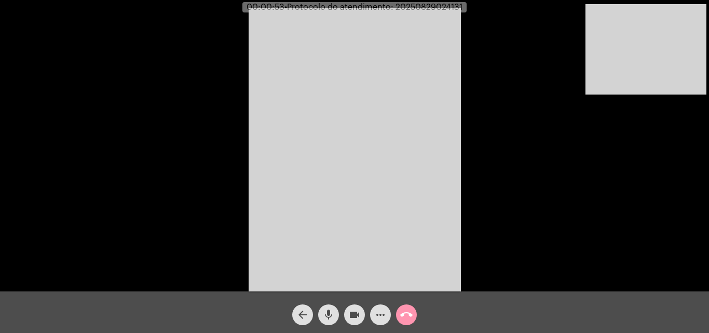
click at [328, 308] on mat-icon "mic" at bounding box center [329, 314] width 12 height 12
click at [358, 313] on mat-icon "videocam" at bounding box center [354, 314] width 12 height 12
drag, startPoint x: 346, startPoint y: 314, endPoint x: 350, endPoint y: 310, distance: 5.5
click at [347, 313] on button "videocam_off" at bounding box center [354, 314] width 21 height 21
click at [332, 310] on mat-icon "mic_off" at bounding box center [329, 314] width 12 height 12
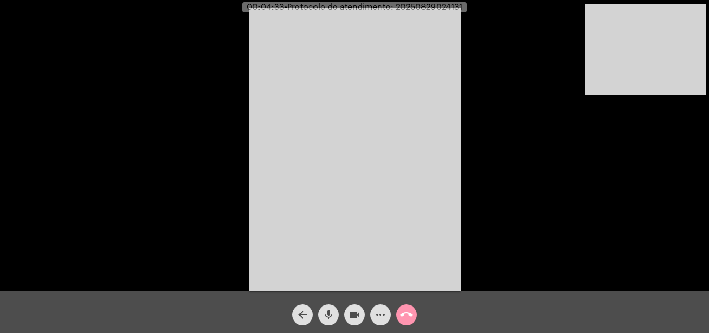
click at [409, 317] on mat-icon "call_end" at bounding box center [406, 314] width 12 height 12
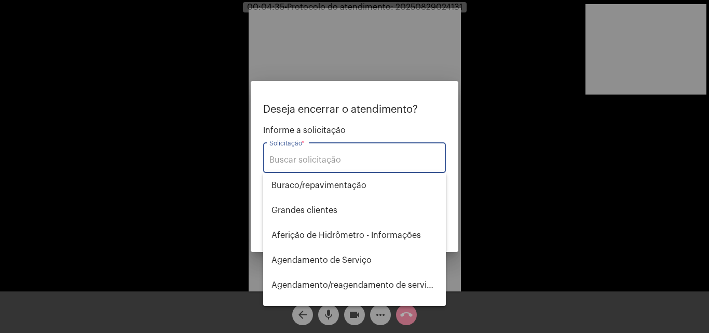
click at [327, 161] on input "Solicitação *" at bounding box center [355, 159] width 170 height 9
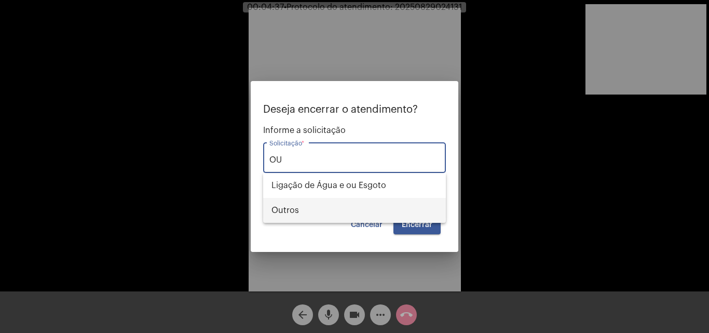
click at [299, 210] on span "Outros" at bounding box center [355, 210] width 166 height 25
type input "Outros"
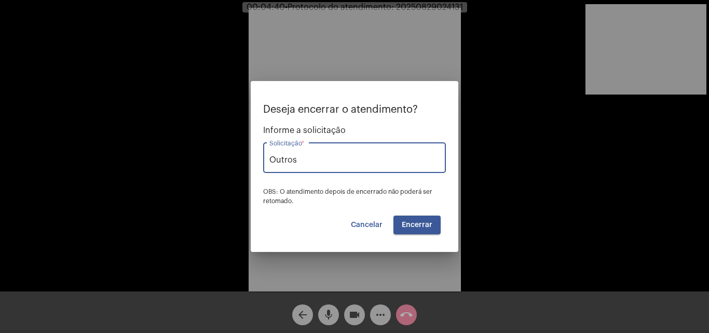
click at [420, 220] on button "Encerrar" at bounding box center [417, 225] width 47 height 19
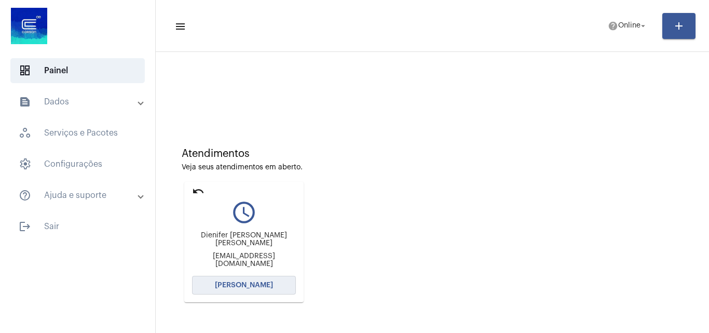
click at [257, 293] on button "[PERSON_NAME]" at bounding box center [244, 285] width 104 height 19
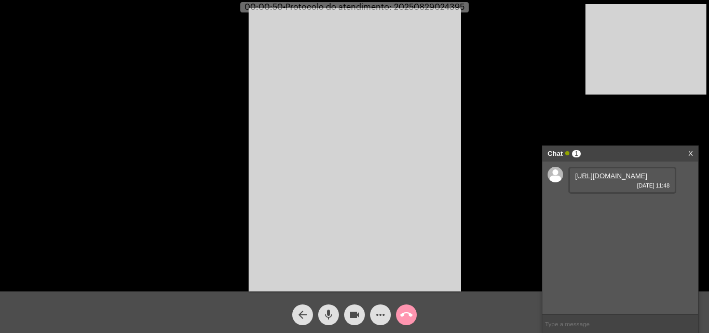
click at [603, 178] on link "[URL][DOMAIN_NAME]" at bounding box center [611, 176] width 72 height 8
click at [620, 209] on link "[URL][DOMAIN_NAME]" at bounding box center [611, 206] width 72 height 8
click at [614, 239] on link "[URL][DOMAIN_NAME]" at bounding box center [611, 235] width 72 height 8
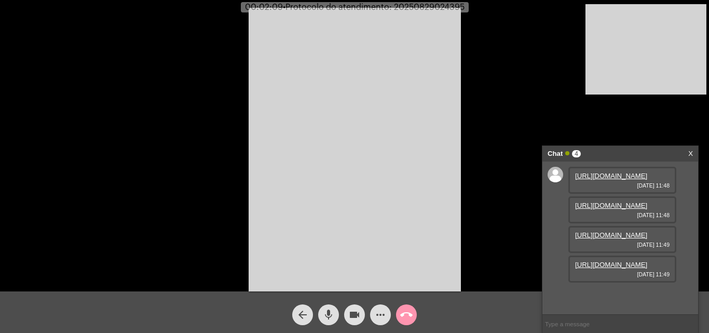
scroll to position [62, 0]
click at [622, 269] on link "[URL][DOMAIN_NAME]" at bounding box center [611, 265] width 72 height 8
click at [337, 312] on button "mic" at bounding box center [328, 314] width 21 height 21
click at [333, 315] on mat-icon "mic_off" at bounding box center [329, 314] width 12 height 12
click at [333, 315] on mat-icon "mic" at bounding box center [329, 314] width 12 height 12
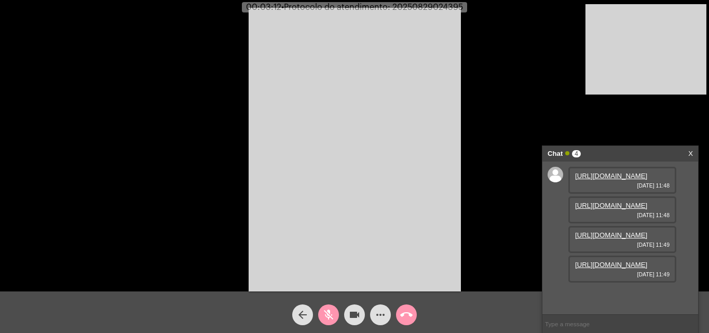
click at [350, 314] on mat-icon "videocam" at bounding box center [354, 314] width 12 height 12
click at [351, 314] on mat-icon "videocam_off" at bounding box center [354, 314] width 12 height 12
click at [321, 318] on button "mic_off" at bounding box center [328, 314] width 21 height 21
click at [321, 311] on button "mic" at bounding box center [328, 314] width 21 height 21
click at [331, 310] on mat-icon "mic_off" at bounding box center [329, 314] width 12 height 12
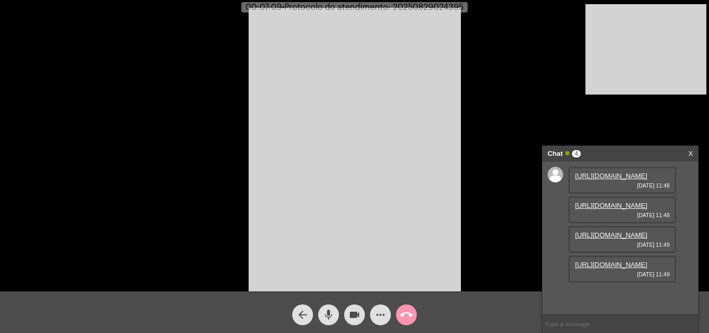
click at [331, 310] on mat-icon "mic" at bounding box center [329, 314] width 12 height 12
click at [331, 324] on span "mic_off" at bounding box center [329, 314] width 12 height 21
click at [382, 313] on mat-icon "more_horiz" at bounding box center [380, 314] width 12 height 12
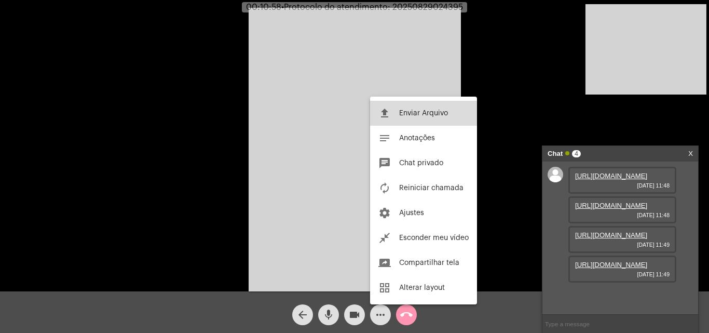
click at [427, 111] on span "Enviar Arquivo" at bounding box center [423, 113] width 49 height 7
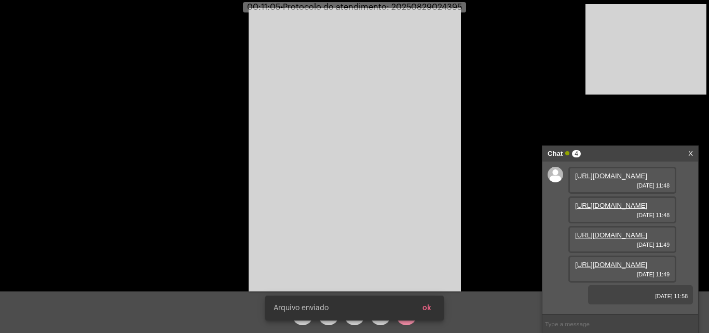
scroll to position [84, 0]
click at [378, 322] on div "[PERSON_NAME] enviado ok" at bounding box center [355, 308] width 204 height 50
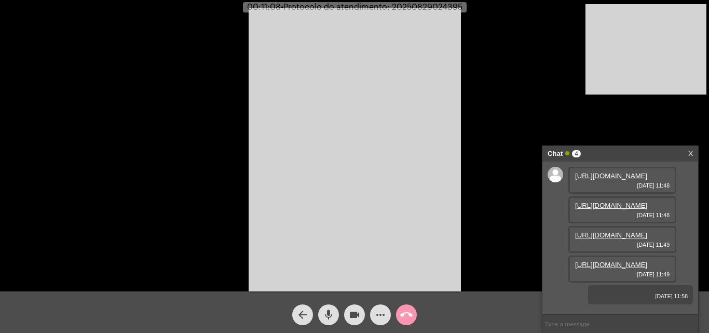
click at [383, 318] on mat-icon "more_horiz" at bounding box center [380, 314] width 12 height 12
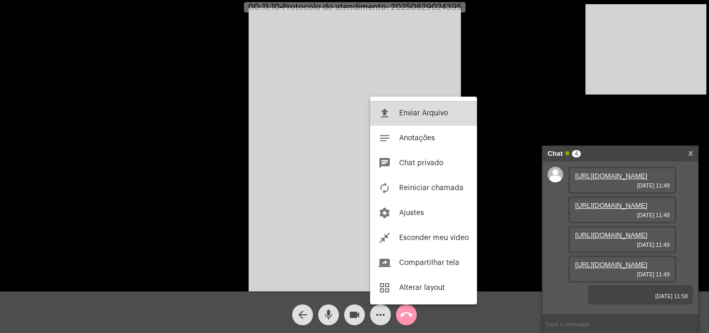
click at [418, 119] on button "file_upload Enviar Arquivo" at bounding box center [423, 113] width 107 height 25
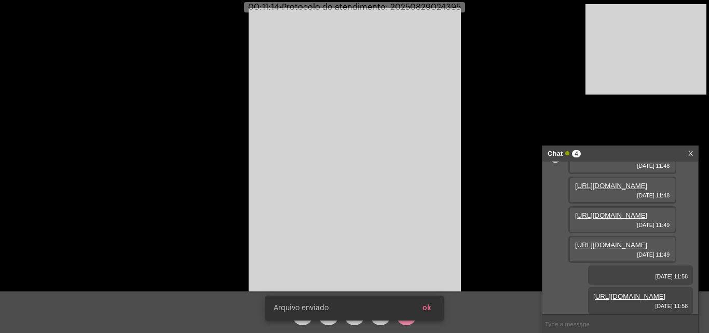
scroll to position [137, 0]
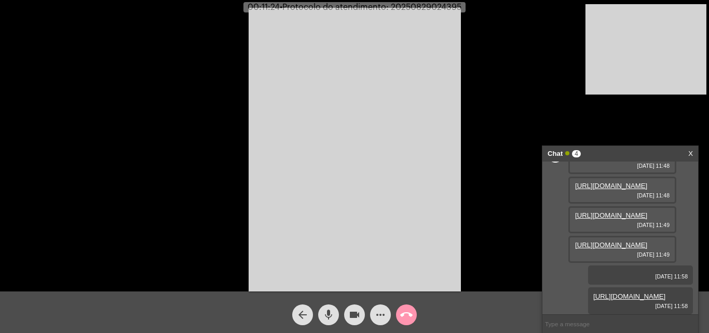
click at [411, 7] on span "• Protocolo do atendimento: 20250829024395" at bounding box center [371, 7] width 182 height 8
copy span "20250829024395"
click at [584, 320] on input "text" at bounding box center [621, 324] width 156 height 18
type input "V"
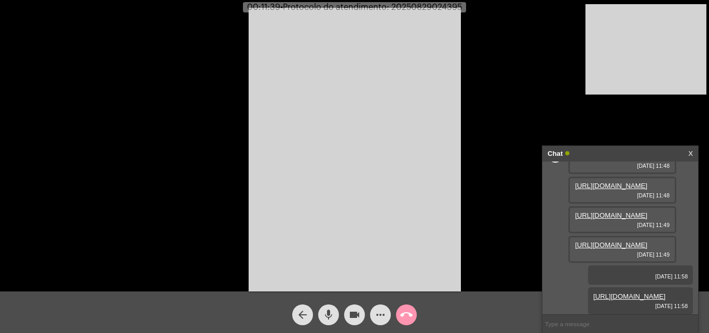
paste input "20250829024395"
type input "20250829024395"
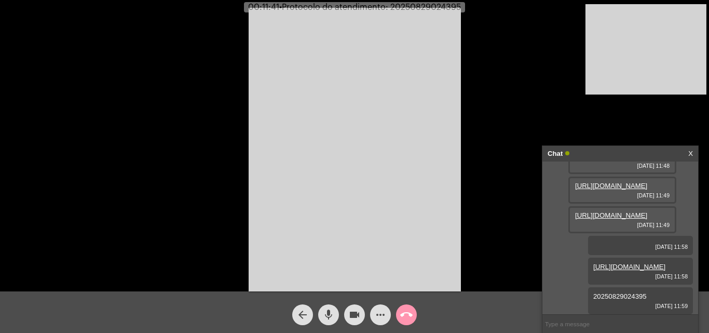
scroll to position [166, 0]
click at [401, 314] on mat-icon "call_end" at bounding box center [406, 314] width 12 height 12
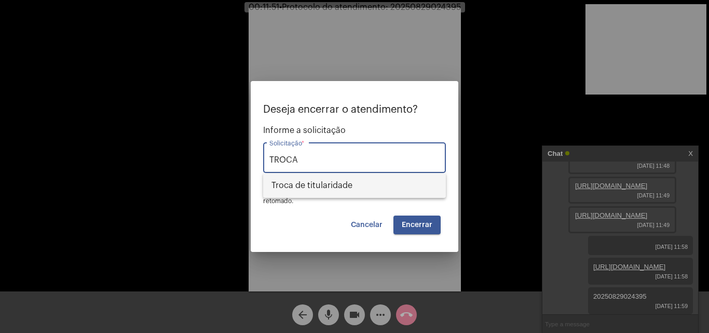
click at [366, 191] on span "Troca de titularidade" at bounding box center [355, 185] width 166 height 25
type input "Troca de titularidade"
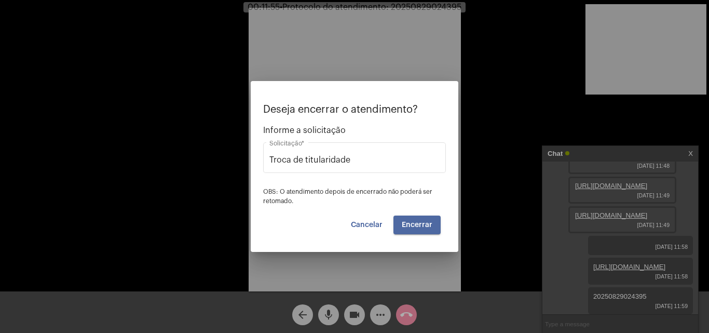
click at [424, 226] on span "Encerrar" at bounding box center [417, 224] width 31 height 7
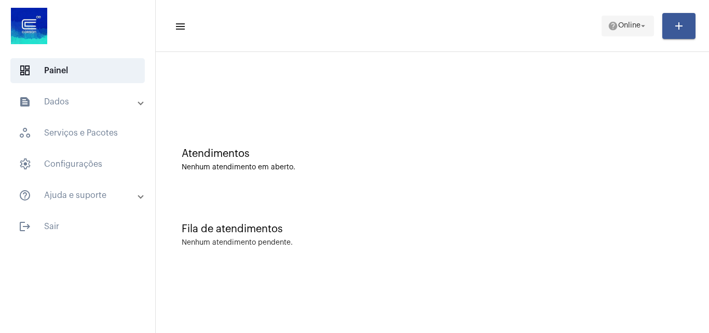
click at [609, 24] on mat-icon "help" at bounding box center [613, 26] width 10 height 10
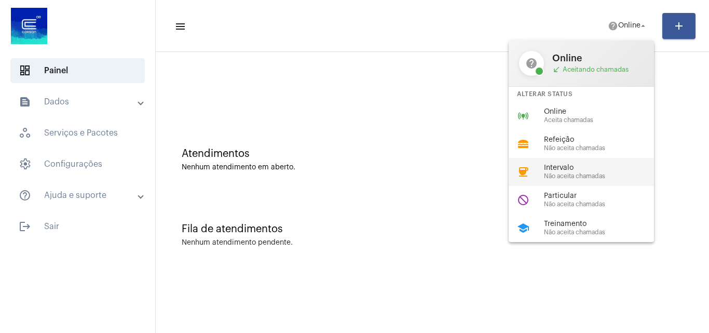
click at [578, 175] on span "Não aceita chamadas" at bounding box center [603, 176] width 118 height 7
